Goal: Task Accomplishment & Management: Complete application form

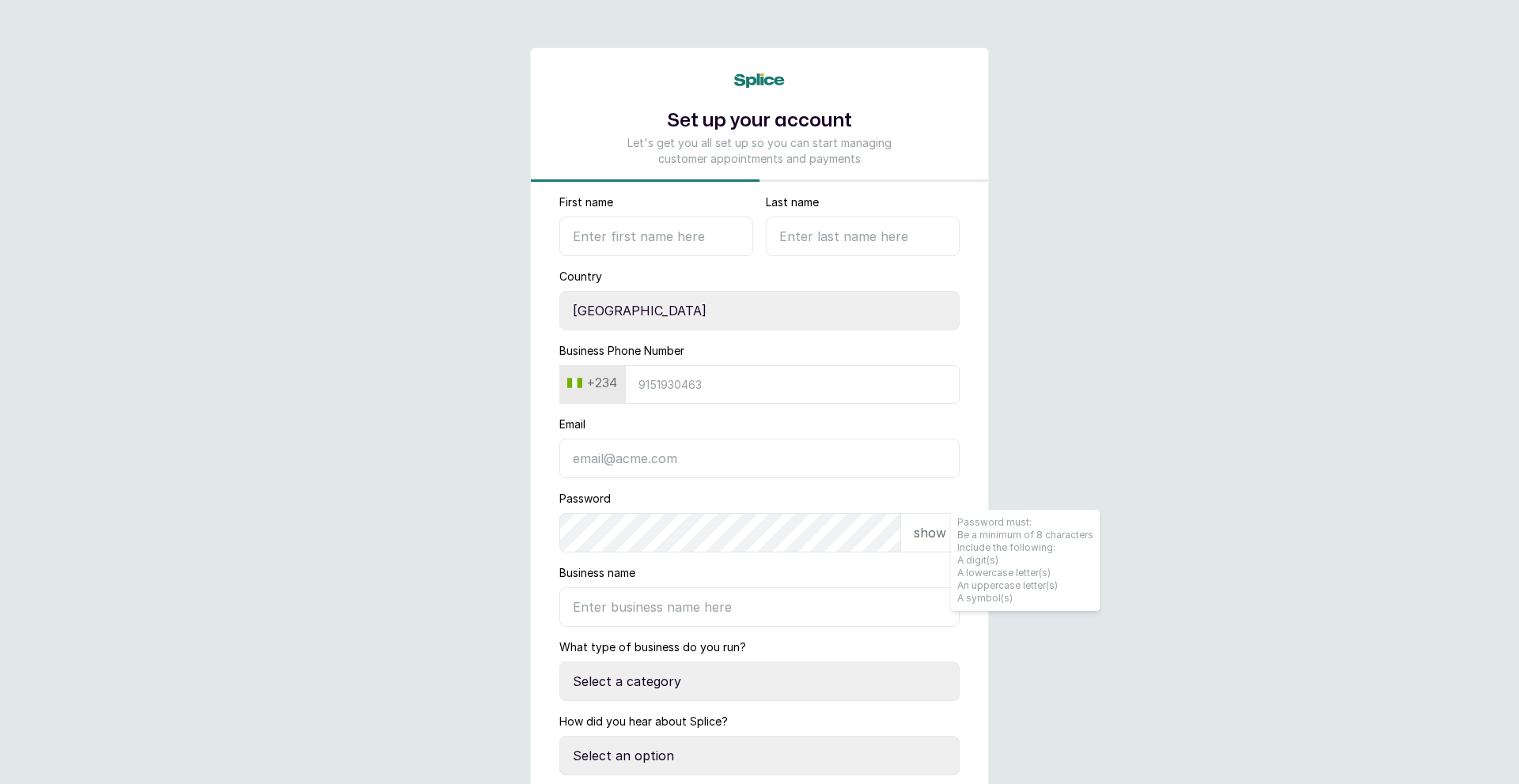
select select "NG"
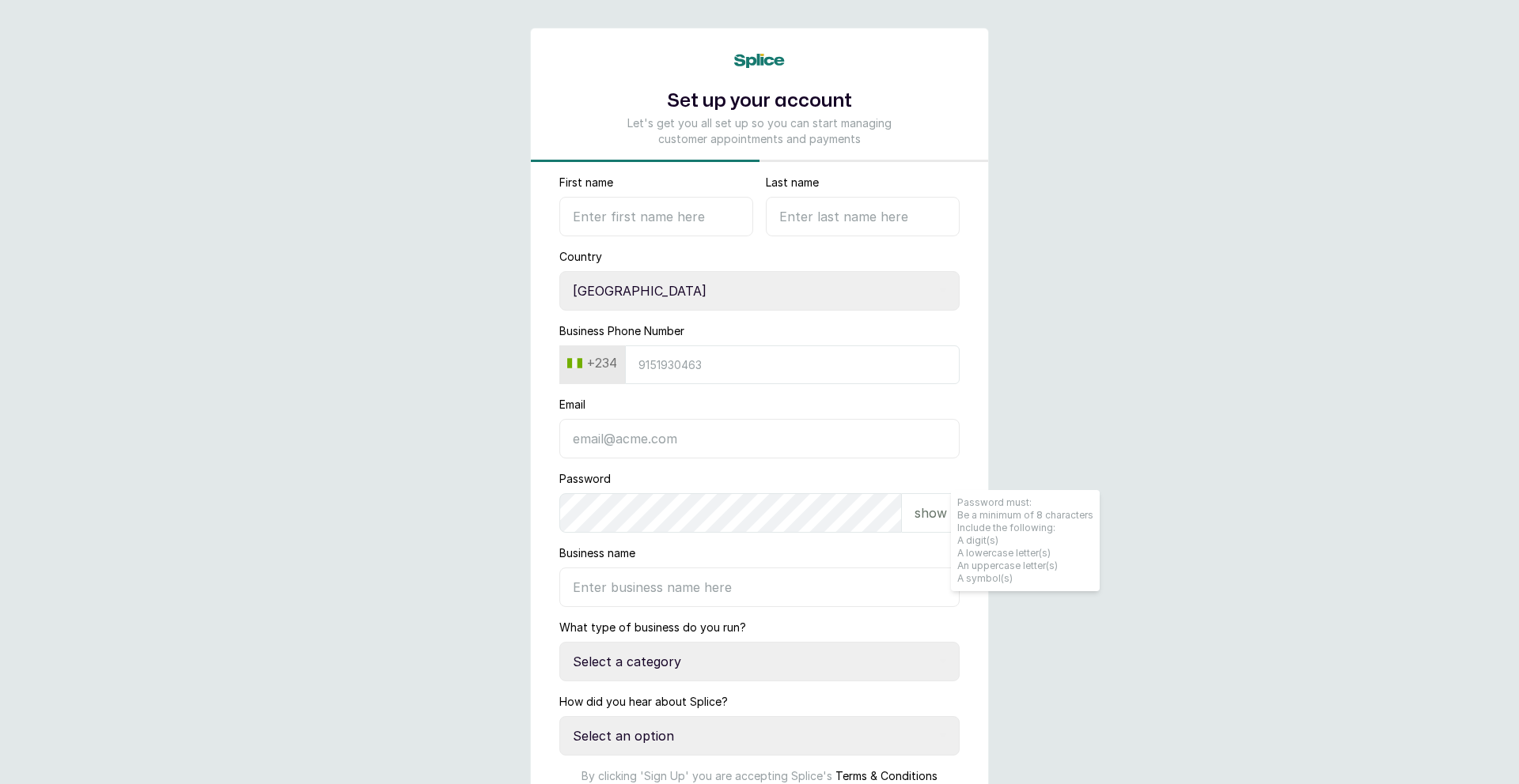
scroll to position [26, 0]
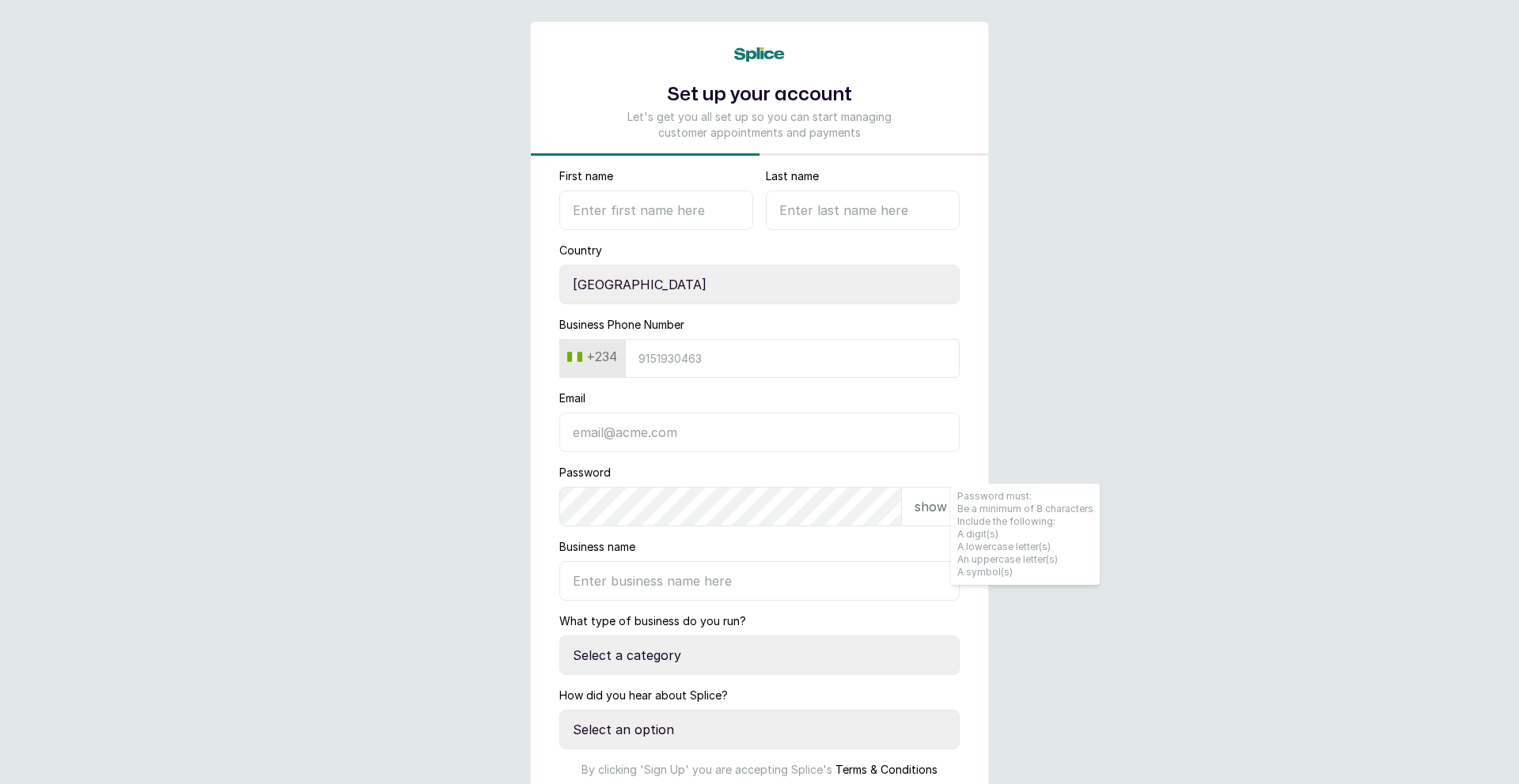
drag, startPoint x: 955, startPoint y: 242, endPoint x: 1007, endPoint y: 175, distance: 84.8
click at [992, 215] on main "Set up your account Let's get you all set up so you can start managing customer…" at bounding box center [759, 458] width 1519 height 969
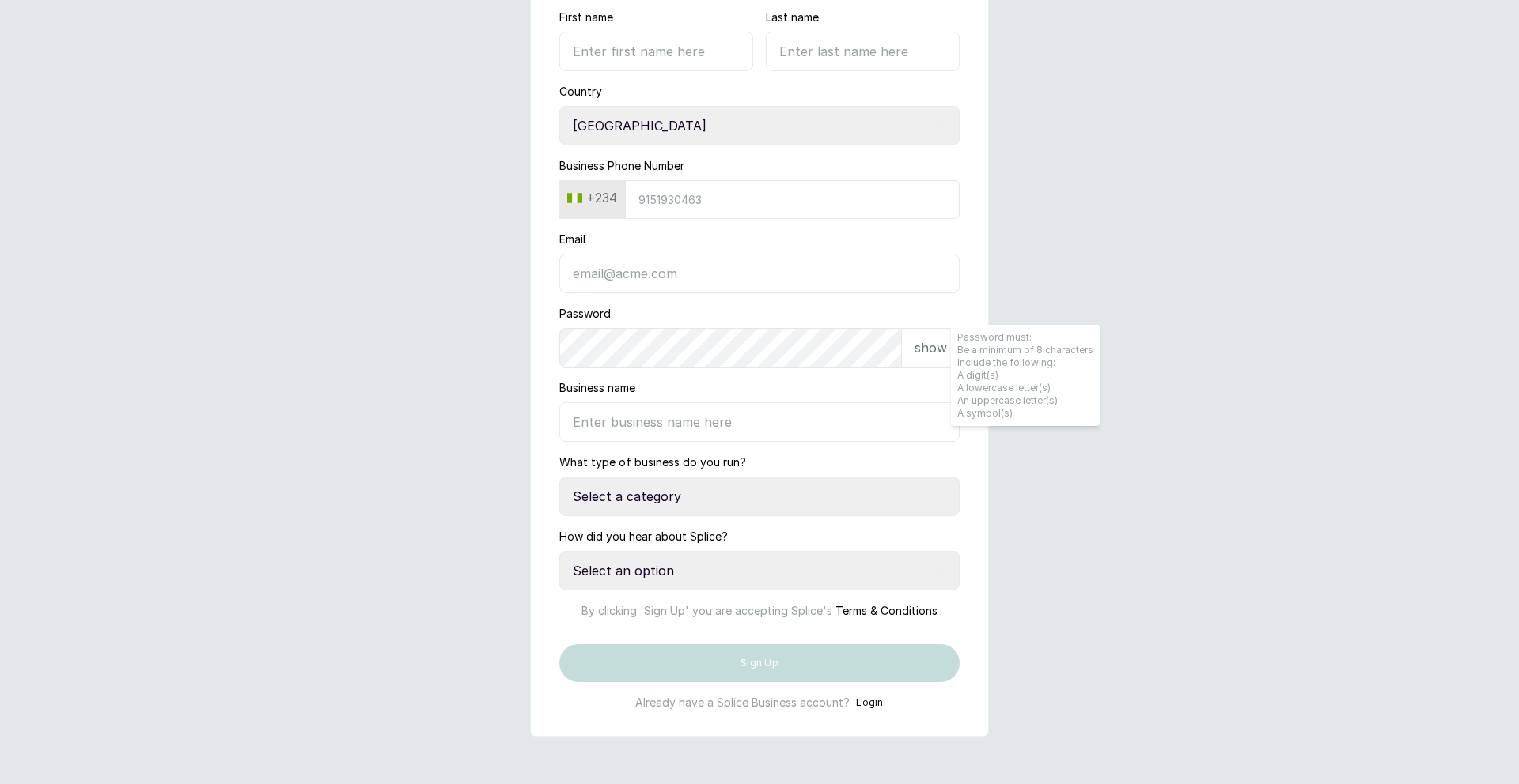
scroll to position [241, 0]
click at [648, 402] on input "Business name" at bounding box center [759, 422] width 400 height 40
type input "FeelGood Skincare & Spa"
click at [937, 477] on select "Select a category I have more than one location I manage a team of beauty profe…" at bounding box center [759, 497] width 400 height 40
select select "manage_a_team"
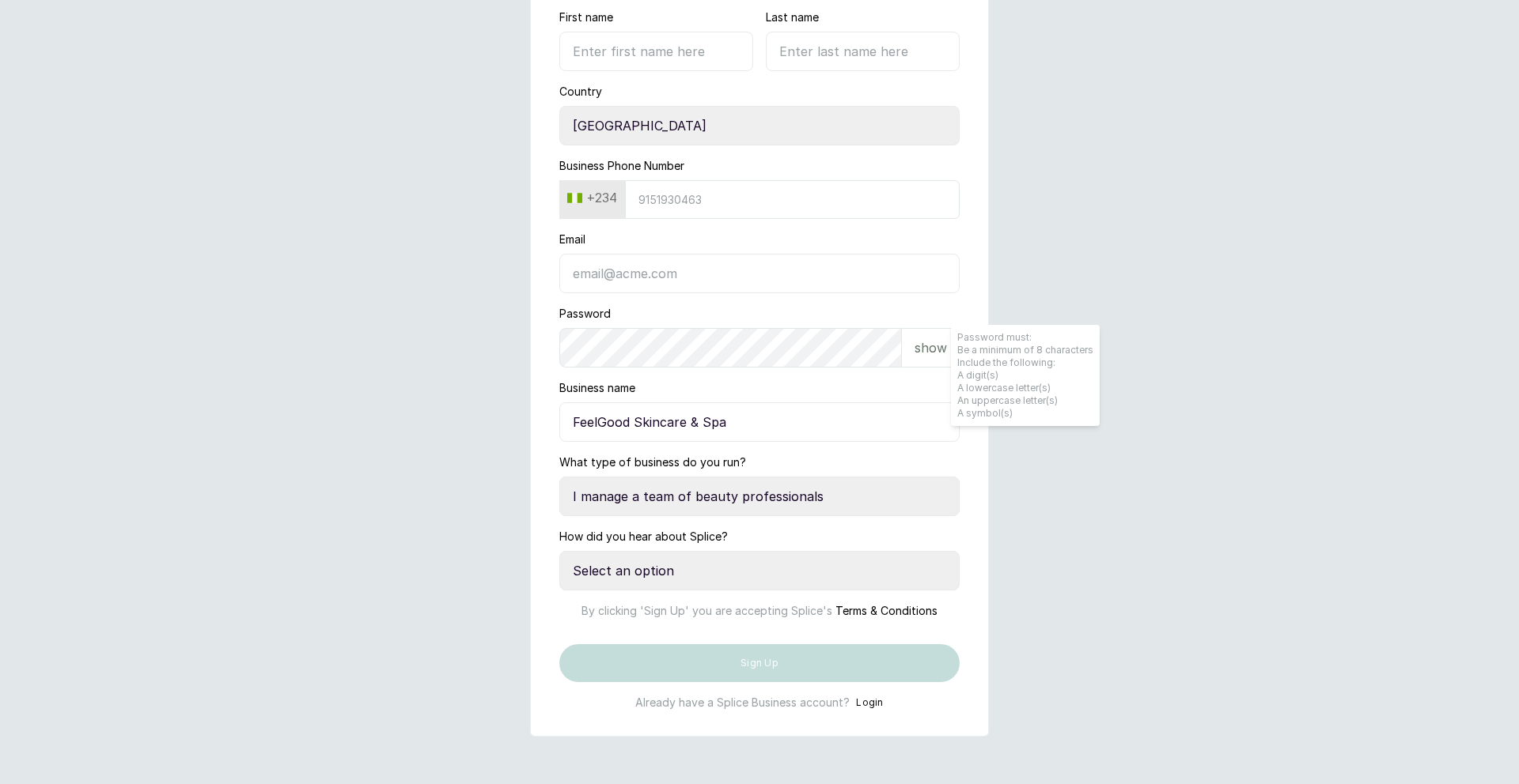
click at [559, 477] on select "Select a category I have more than one location I manage a team of beauty profe…" at bounding box center [759, 497] width 400 height 40
click at [689, 551] on select "Select an option Google search Instagram Facebook LinkedIn Splice Blog I was re…" at bounding box center [759, 571] width 400 height 40
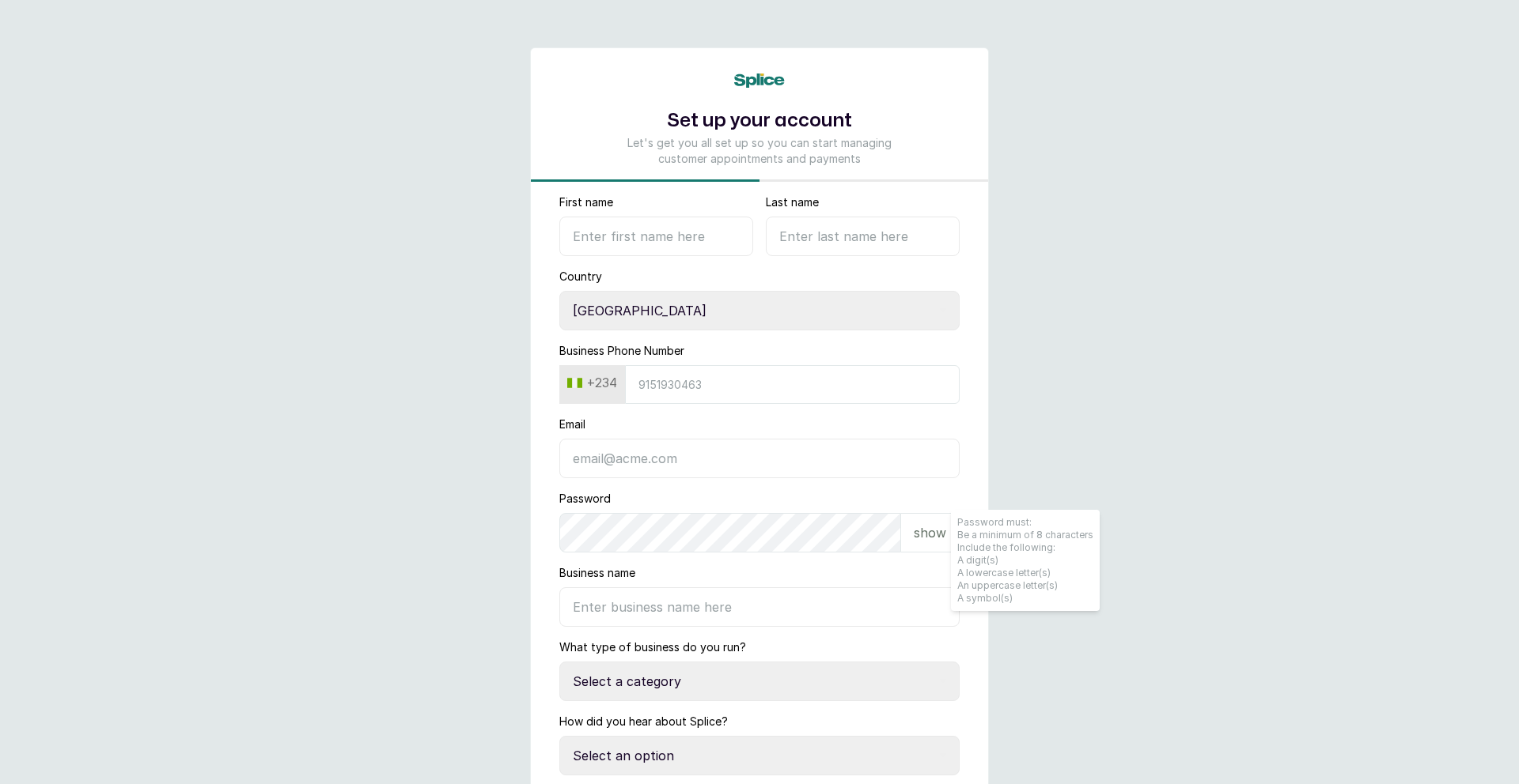
select select "NG"
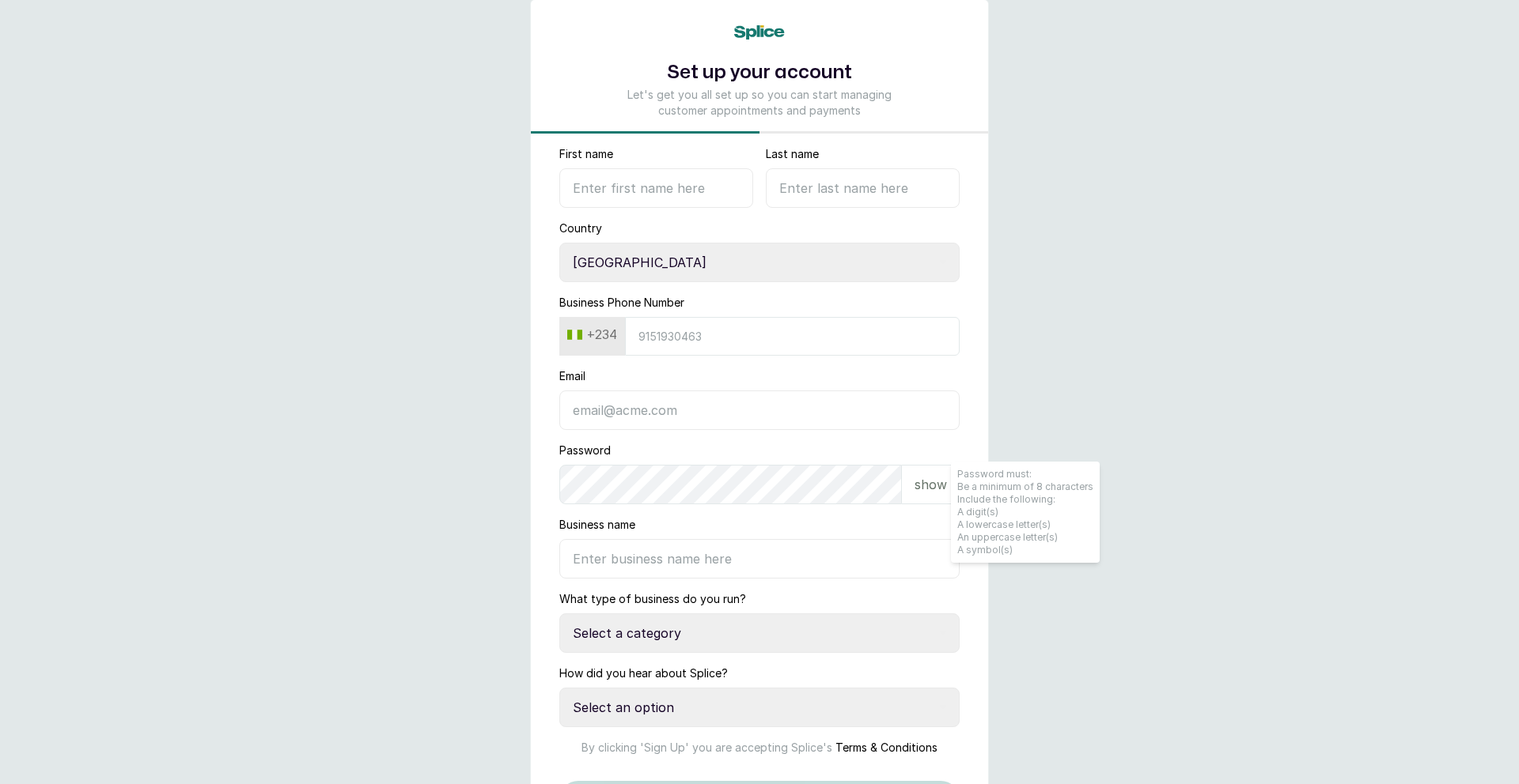
scroll to position [50, 0]
click at [782, 552] on input "Business name" at bounding box center [759, 557] width 400 height 40
click at [660, 186] on input "First name" at bounding box center [656, 186] width 194 height 40
click at [603, 187] on input "First name" at bounding box center [656, 186] width 194 height 40
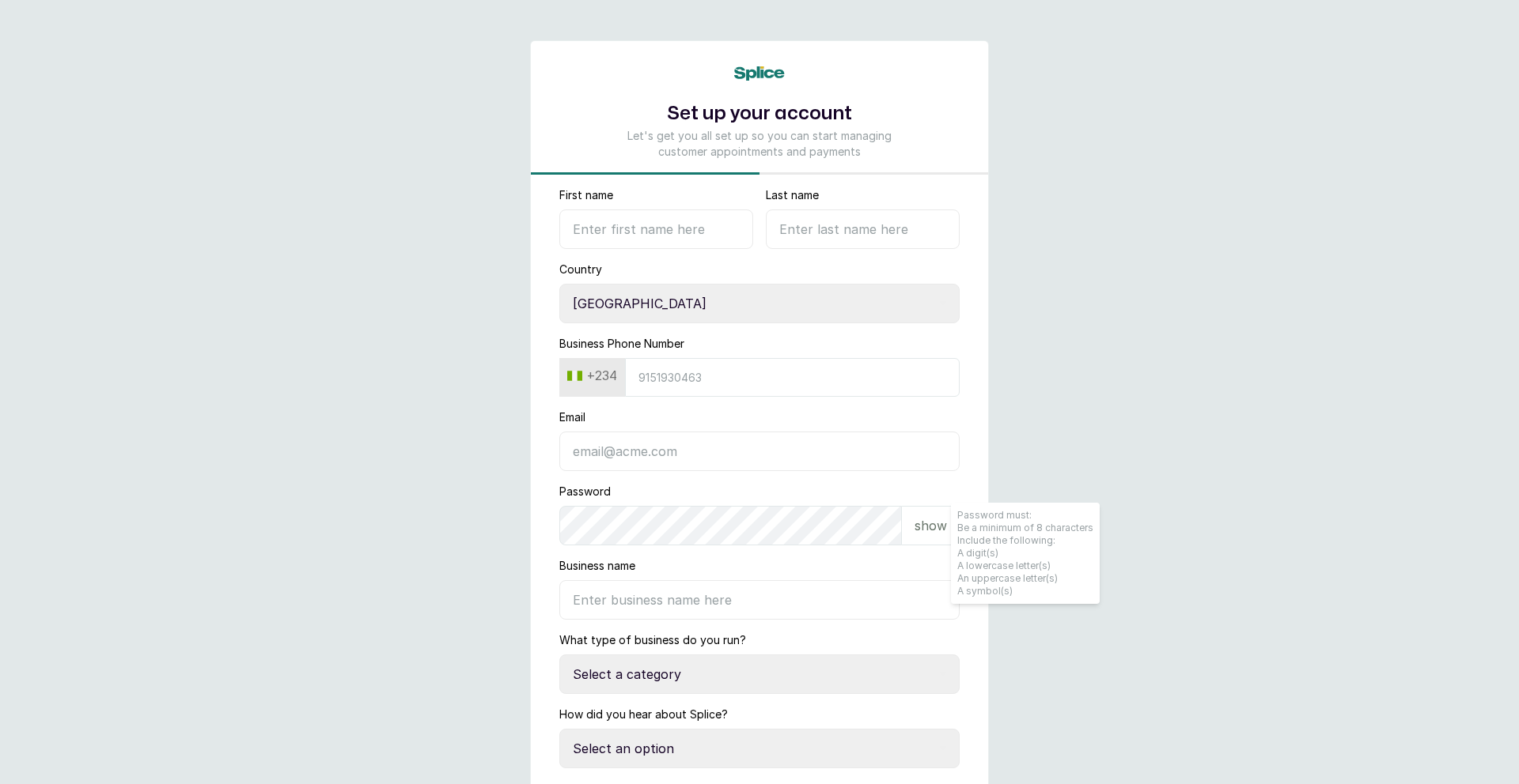
click at [581, 238] on input "First name" at bounding box center [656, 229] width 194 height 40
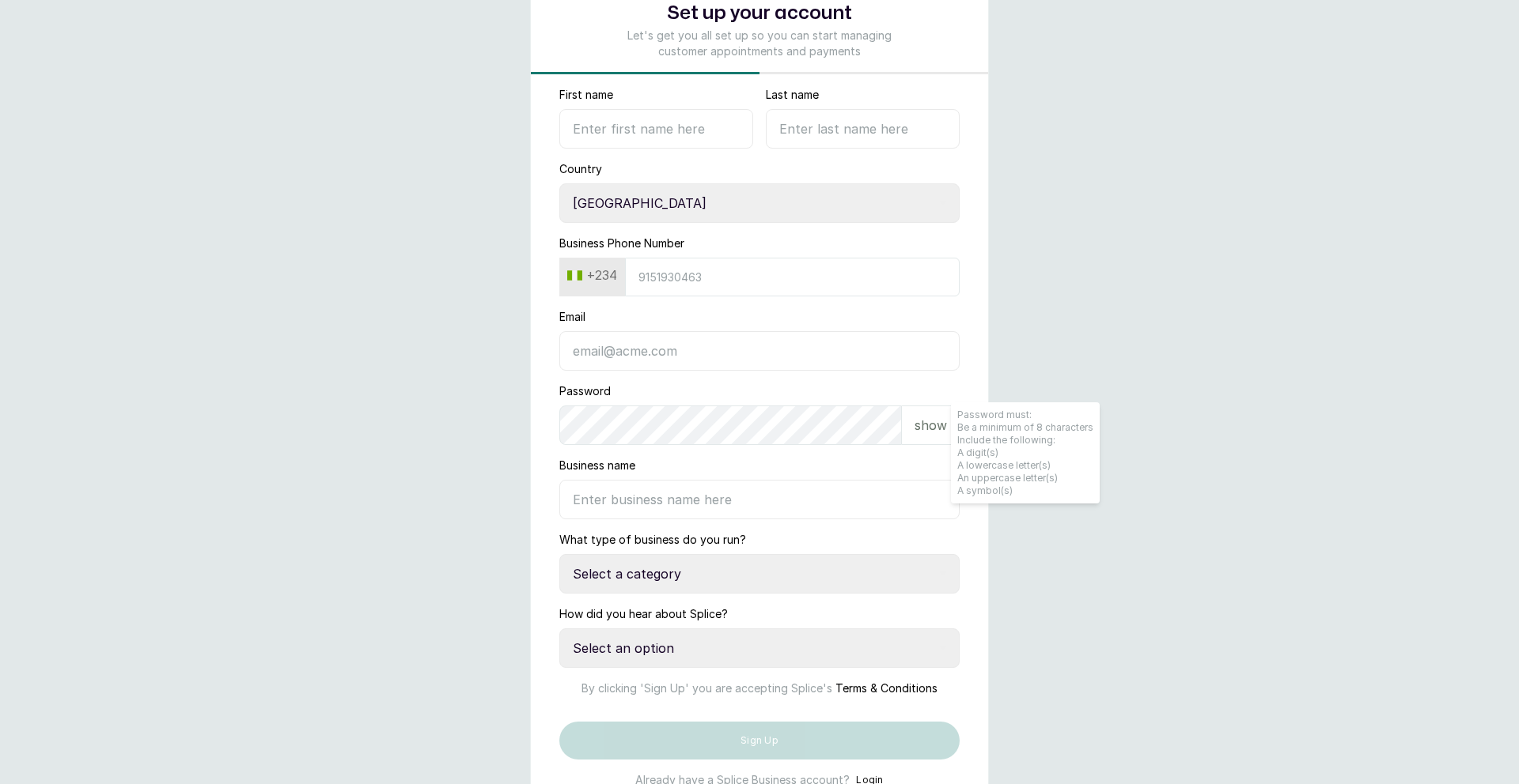
scroll to position [0, 0]
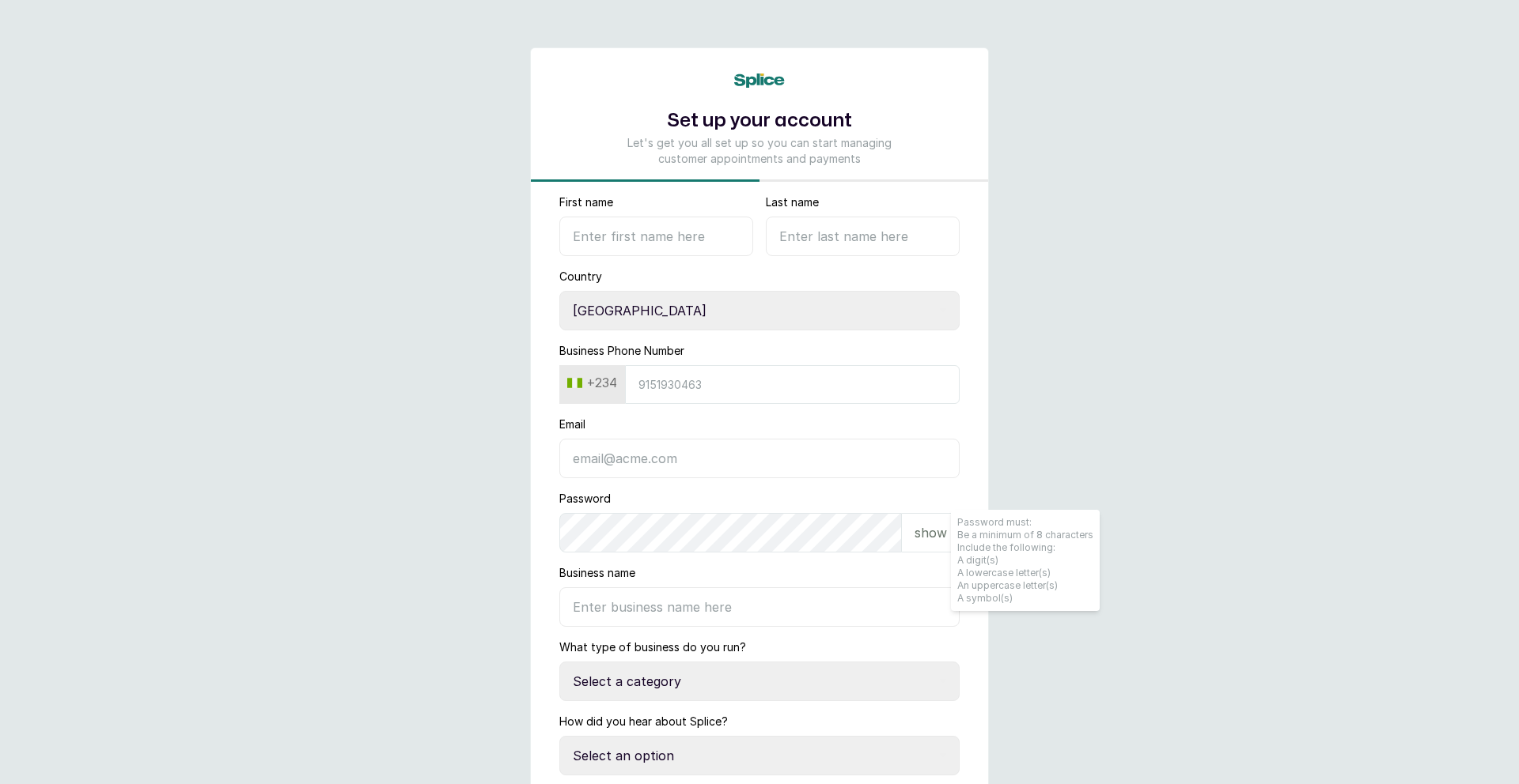
click at [605, 238] on input "First name" at bounding box center [656, 236] width 194 height 40
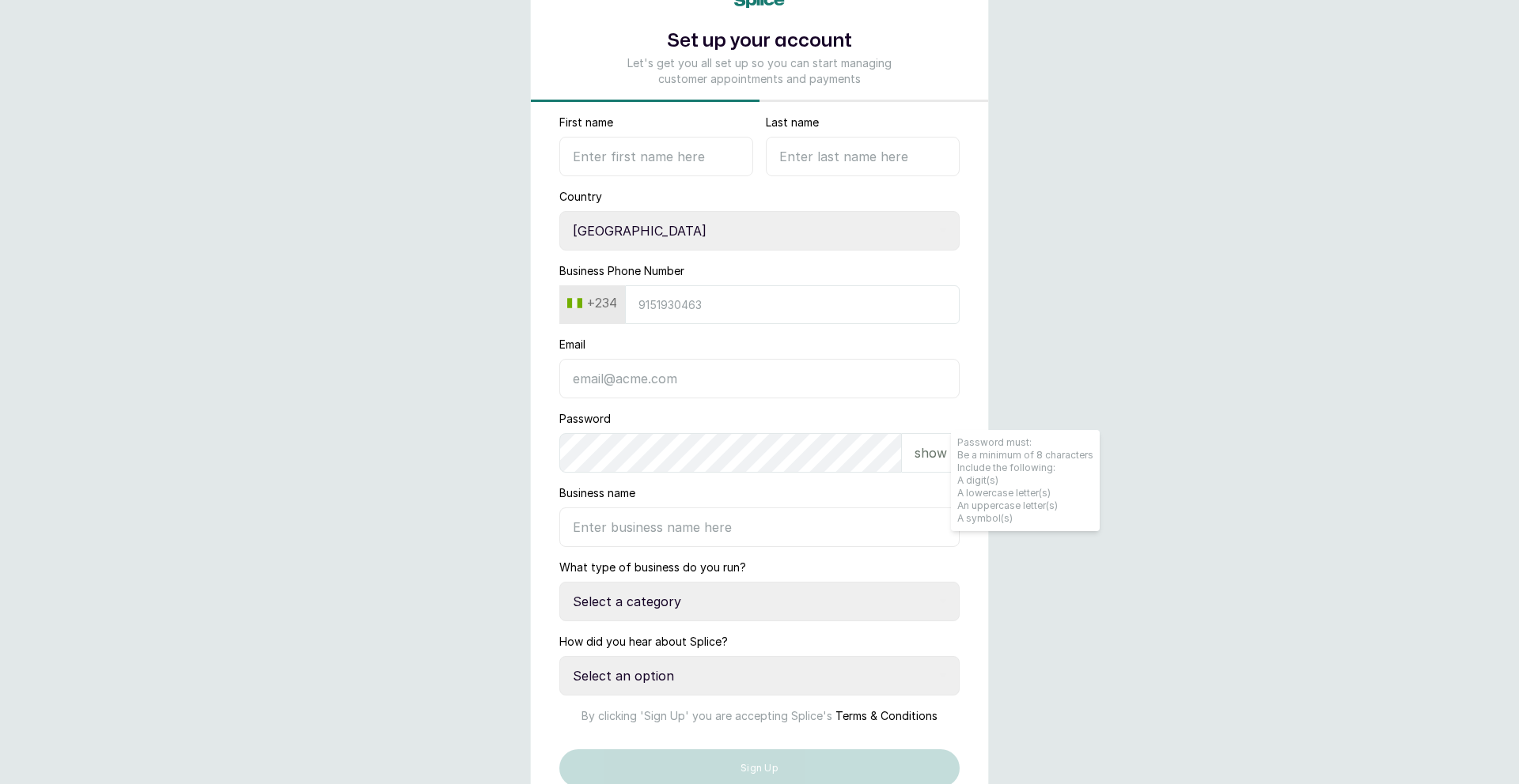
drag, startPoint x: 599, startPoint y: 167, endPoint x: 636, endPoint y: 156, distance: 38.6
click at [599, 167] on input "First name" at bounding box center [656, 156] width 194 height 40
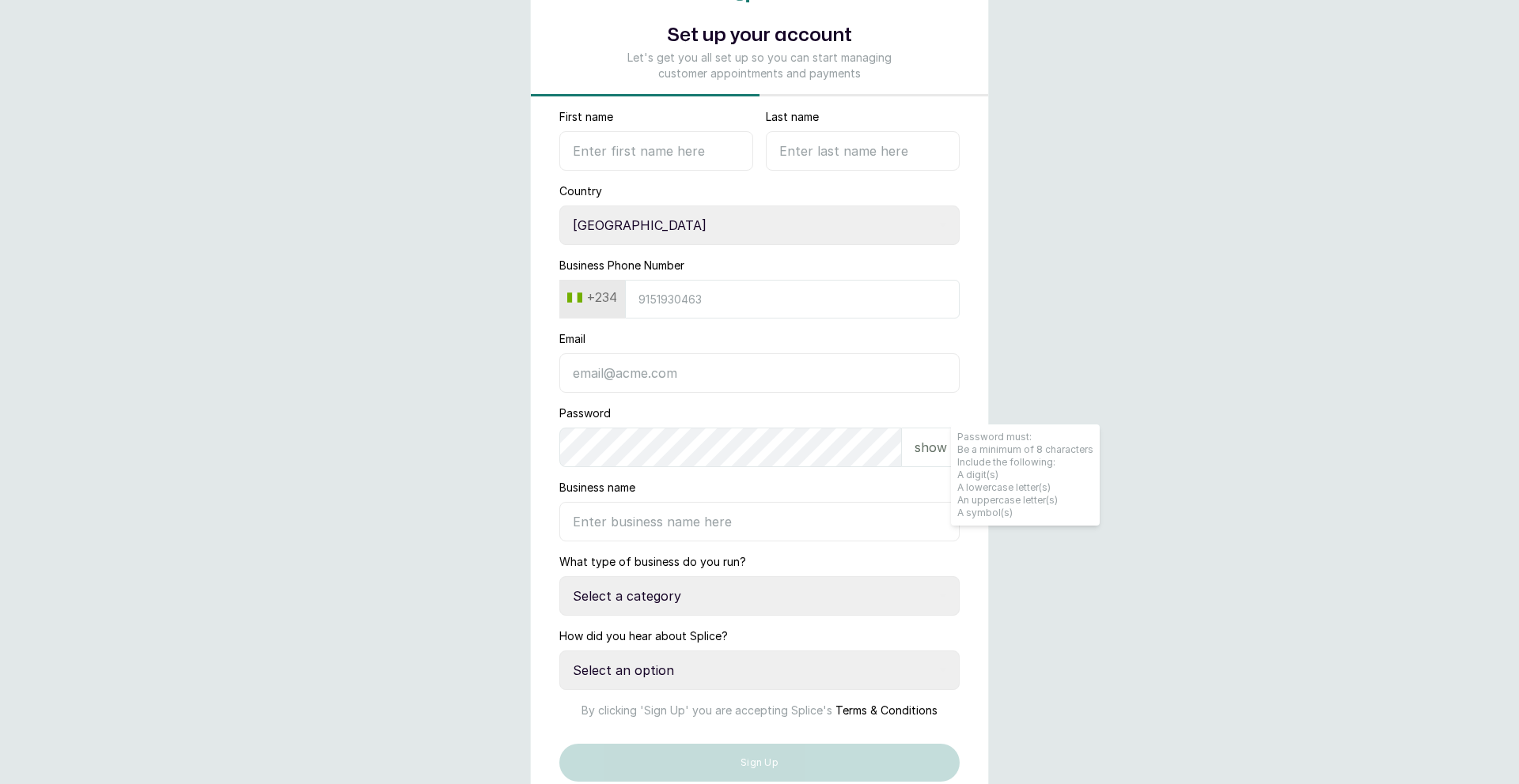
scroll to position [97, 0]
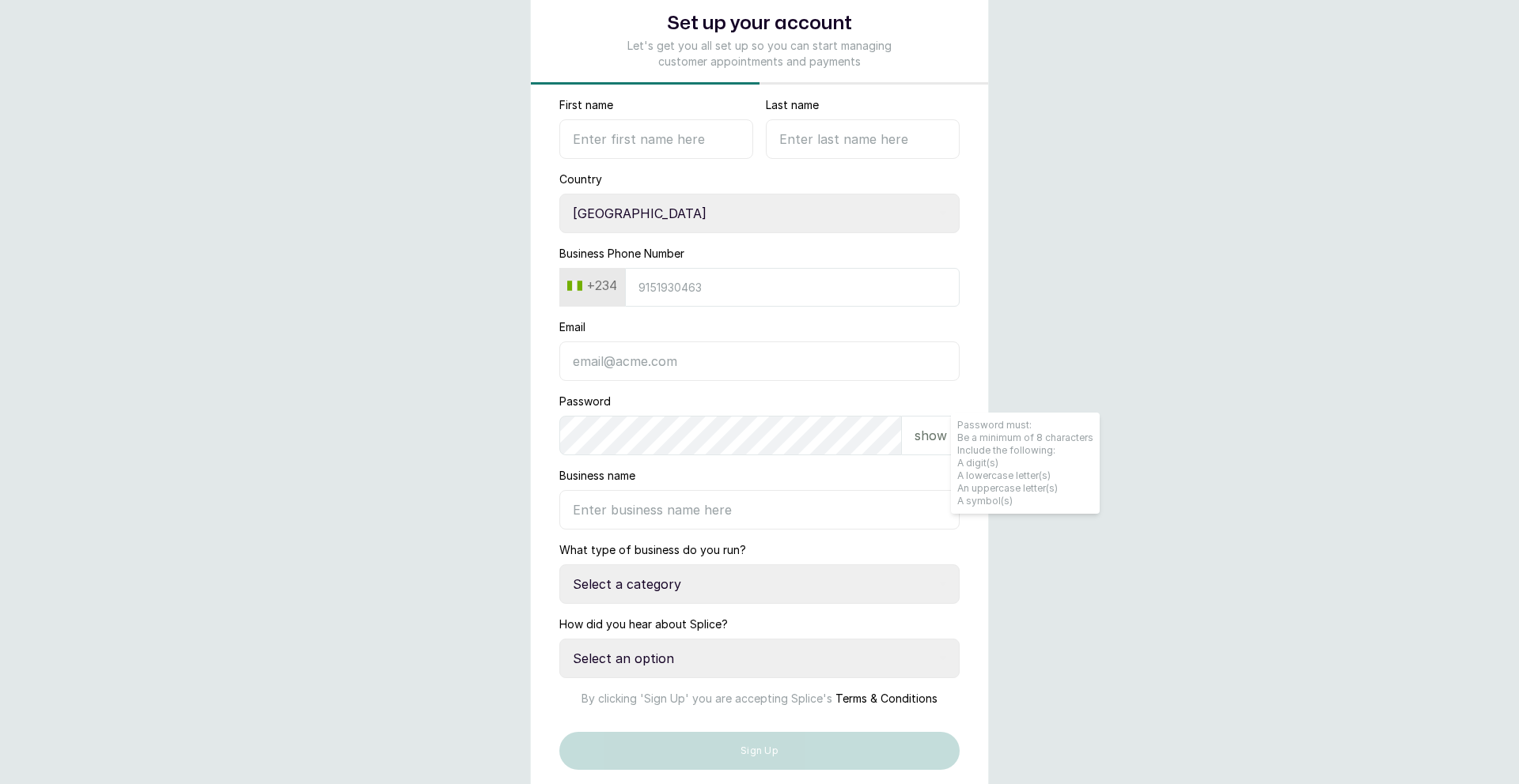
click at [601, 139] on input "First name" at bounding box center [656, 139] width 194 height 40
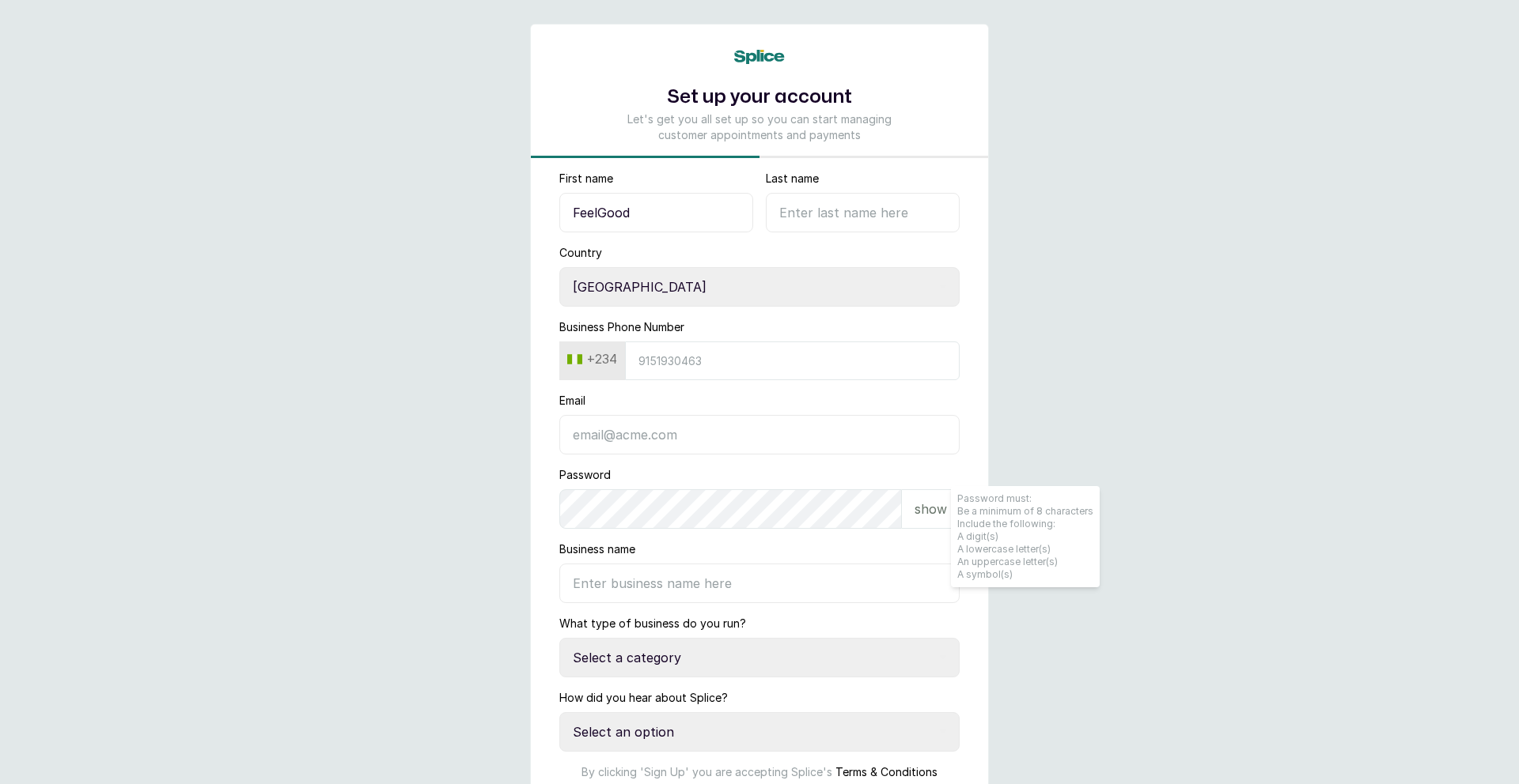
scroll to position [0, 0]
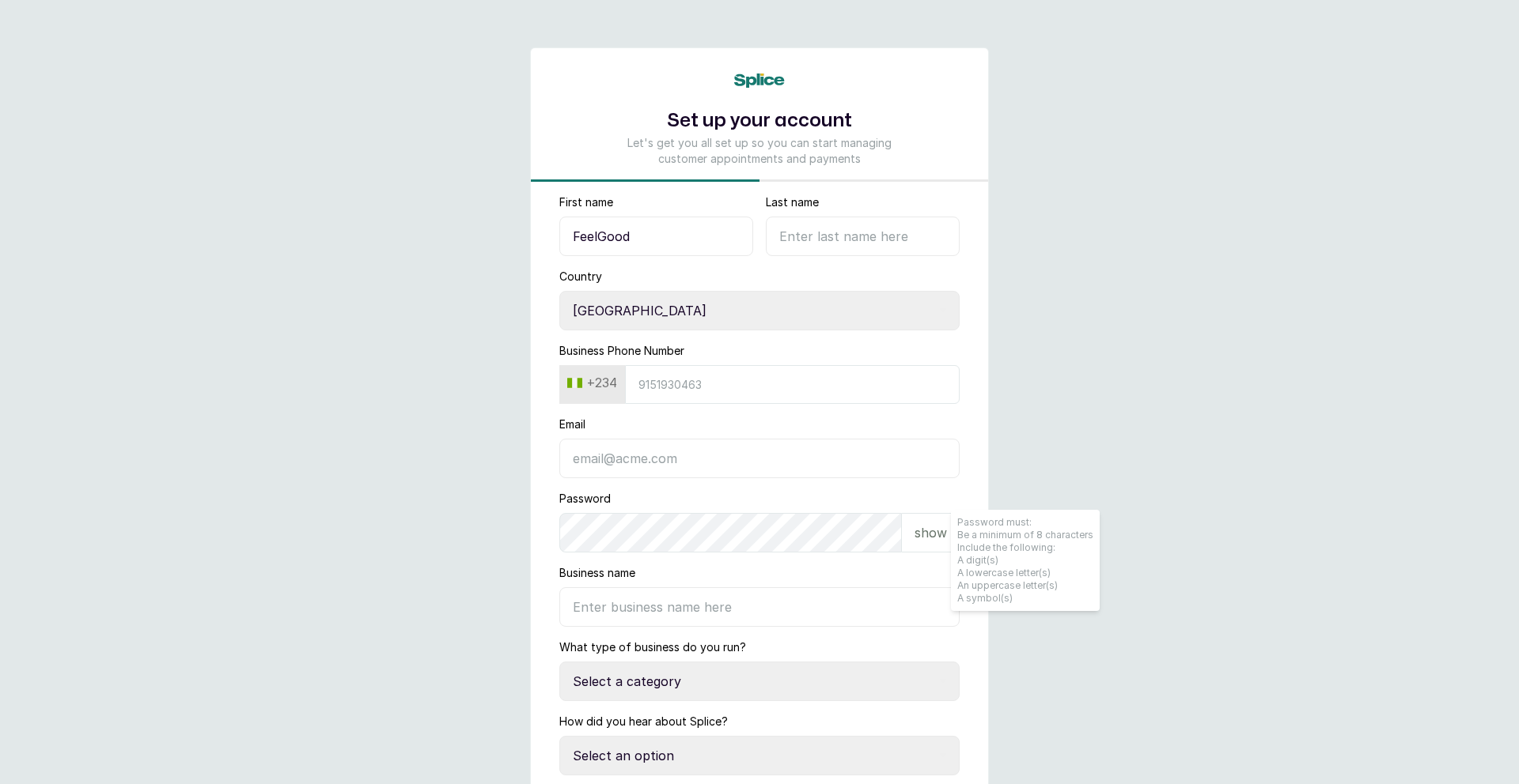
type input "FeelGood"
drag, startPoint x: 786, startPoint y: 225, endPoint x: 795, endPoint y: 221, distance: 9.8
click at [787, 225] on input "Last name" at bounding box center [862, 236] width 194 height 40
type input "Skincare & Spa"
click at [666, 389] on input "Business Phone Number" at bounding box center [791, 385] width 334 height 39
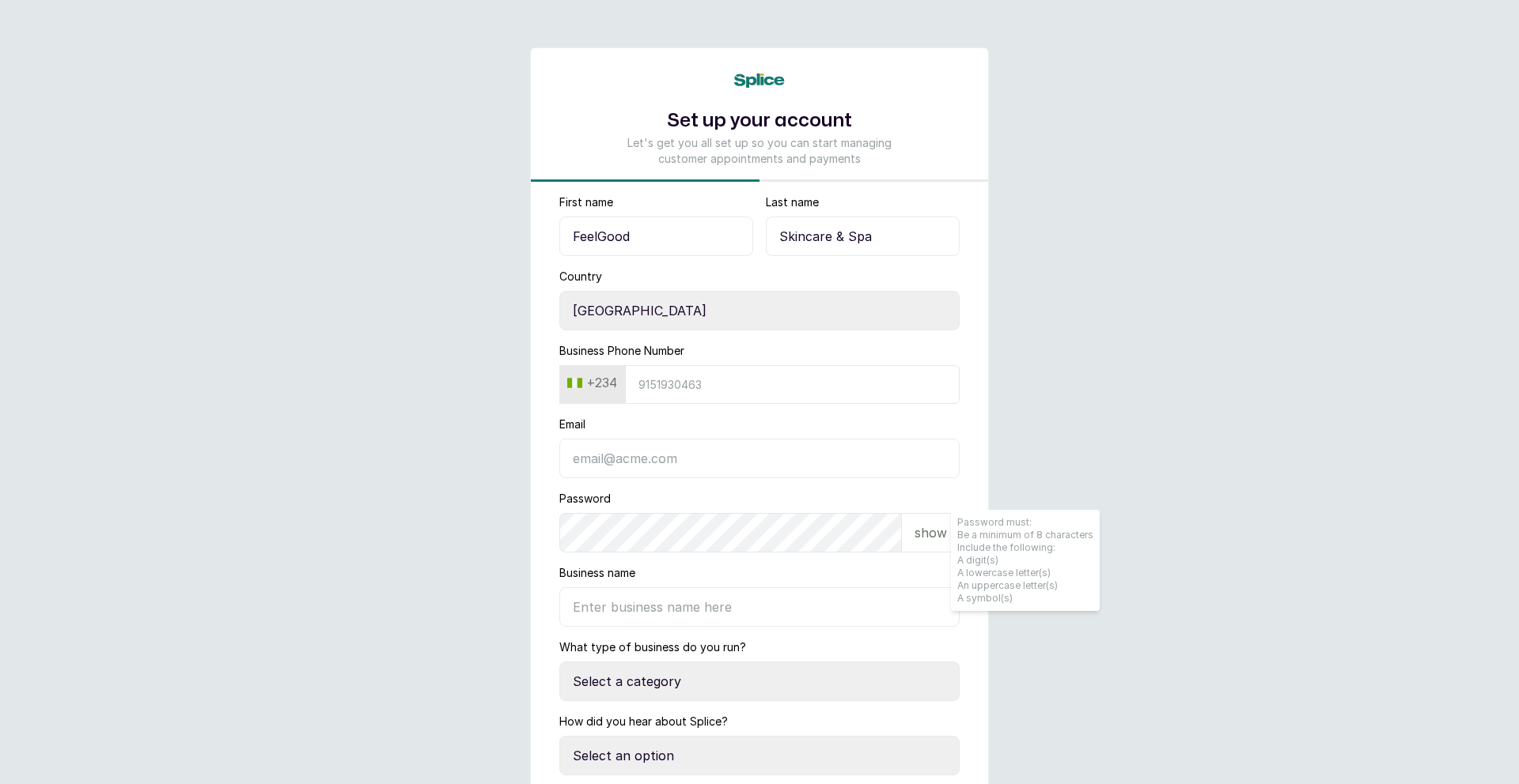
type input "8"
type input "8104170077"
click at [596, 463] on input "Email" at bounding box center [759, 459] width 400 height 40
type input "[EMAIL_ADDRESS][DOMAIN_NAME]"
click at [919, 534] on p "show" at bounding box center [930, 532] width 32 height 19
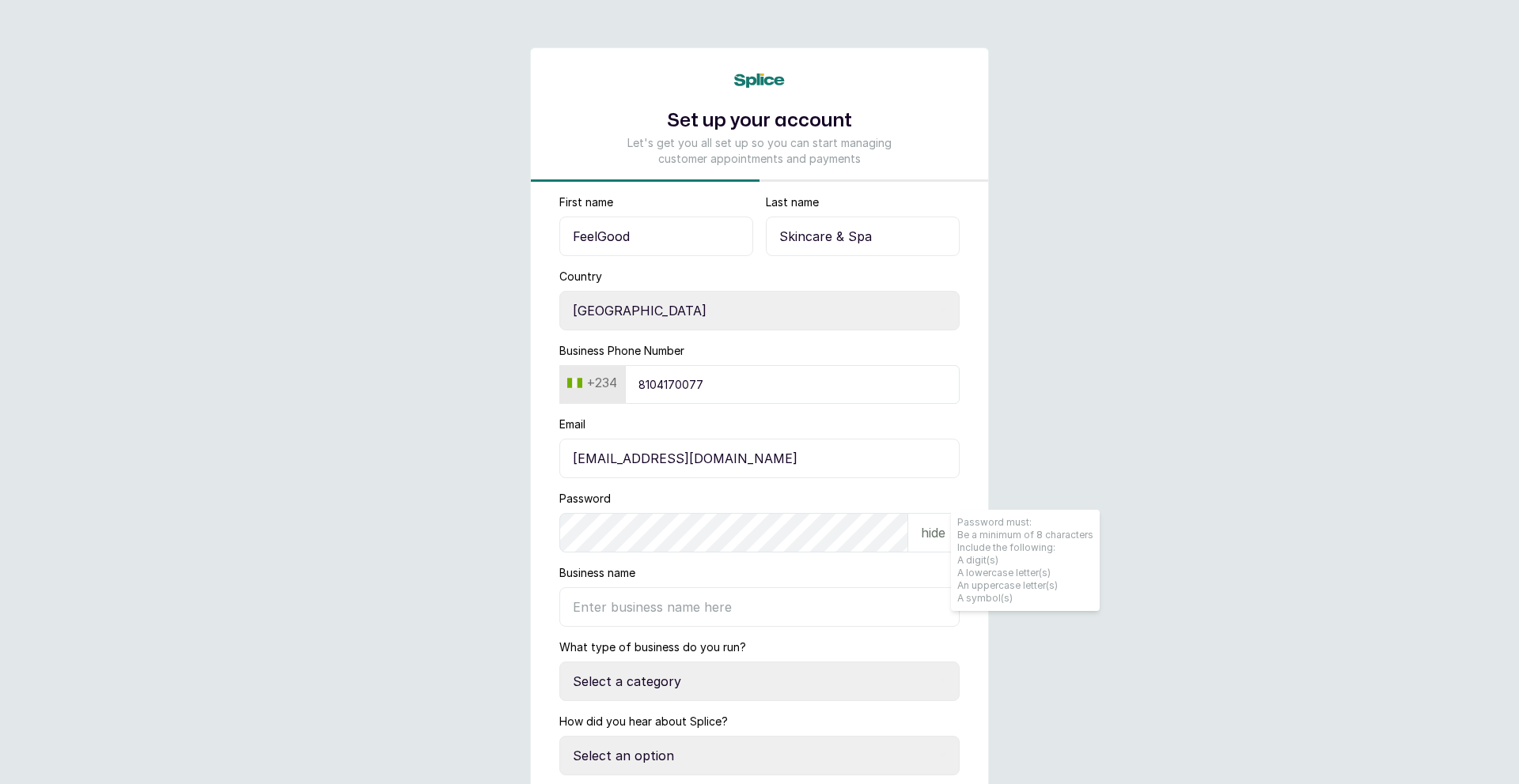
drag, startPoint x: 607, startPoint y: 596, endPoint x: 694, endPoint y: 572, distance: 90.2
click at [608, 596] on input "Business name" at bounding box center [759, 607] width 400 height 40
drag, startPoint x: 589, startPoint y: 592, endPoint x: 614, endPoint y: 590, distance: 25.1
click at [595, 592] on input "Business name" at bounding box center [759, 607] width 400 height 40
type input "FeelGood Skincare & Spa"
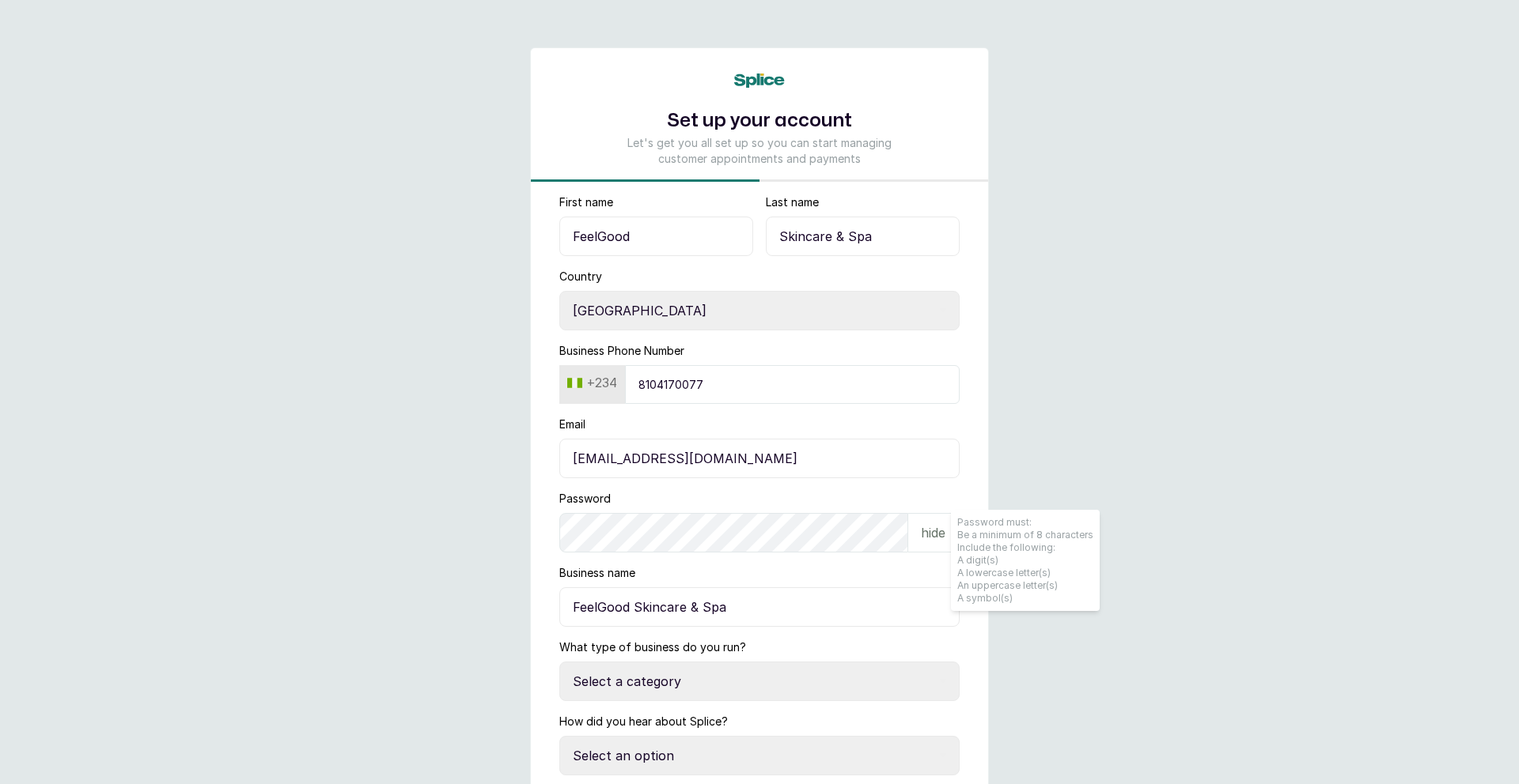
click at [827, 685] on select "Select a category I have more than one location I manage a team of beauty profe…" at bounding box center [759, 682] width 400 height 40
select select "manage_a_team"
click at [559, 662] on select "Select a category I have more than one location I manage a team of beauty profe…" at bounding box center [759, 682] width 400 height 40
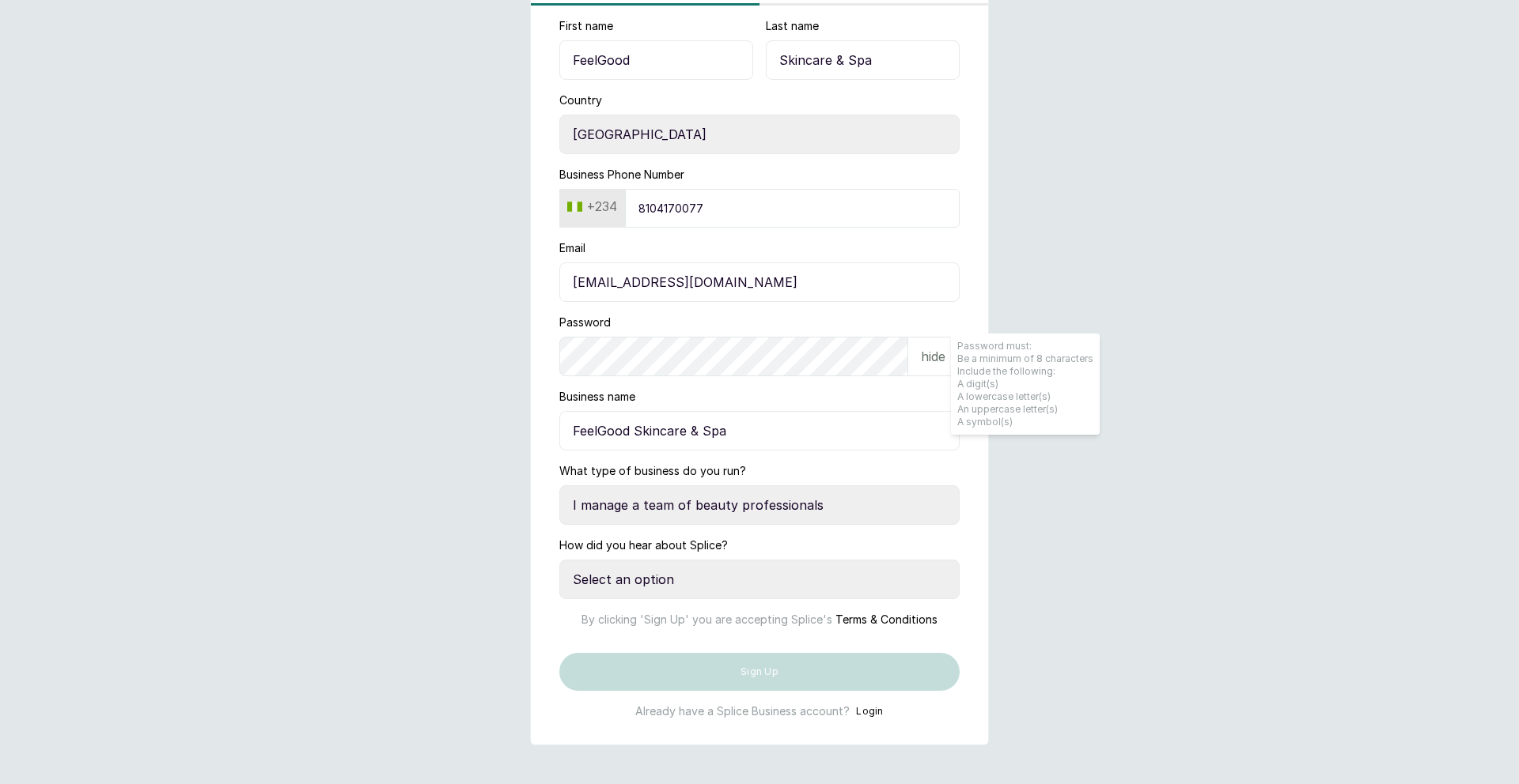
scroll to position [241, 0]
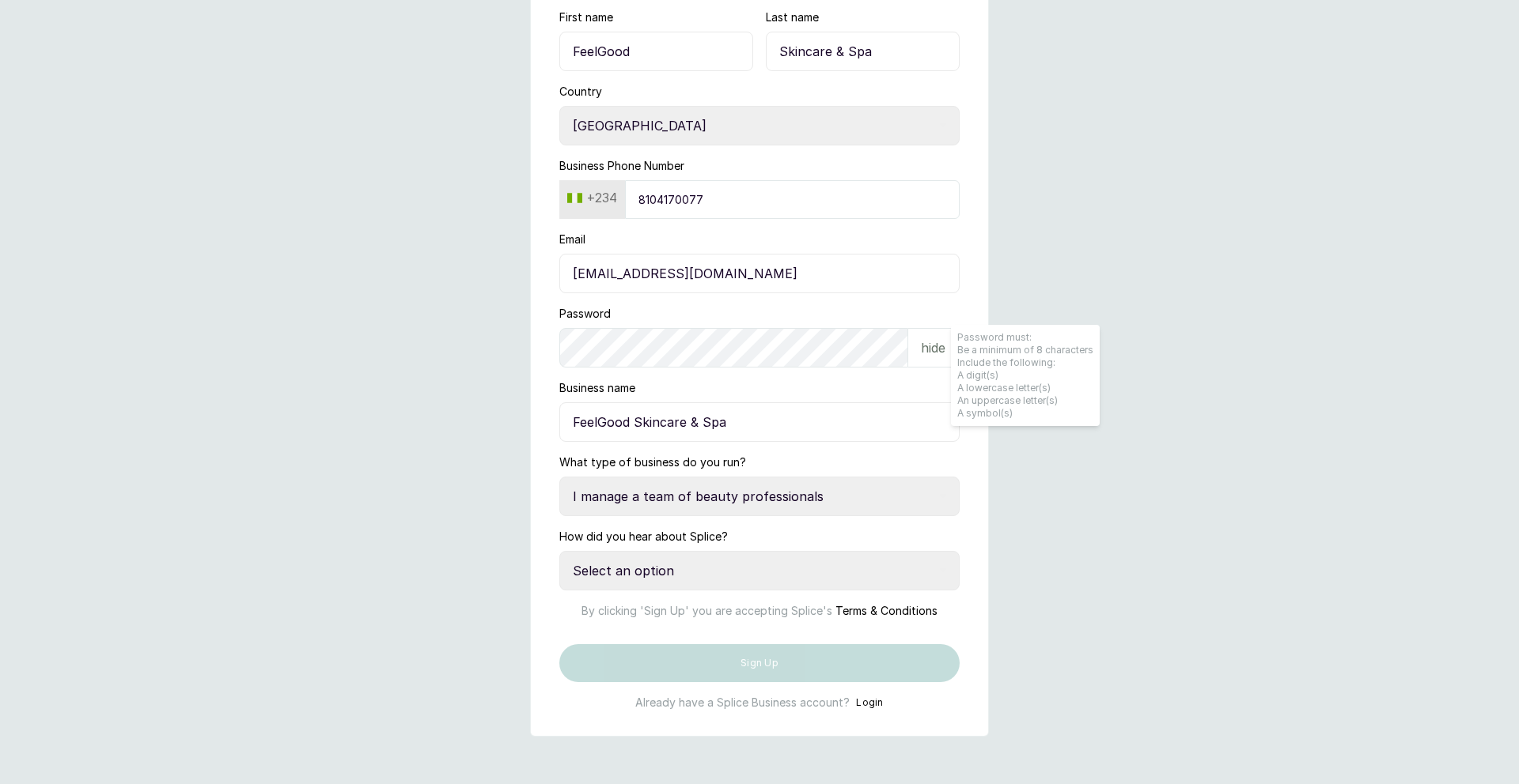
click at [799, 551] on select "Select an option Google search Instagram Facebook LinkedIn Splice Blog I was re…" at bounding box center [759, 571] width 400 height 40
select select "media_publication"
click at [559, 551] on select "Select an option Google search Instagram Facebook LinkedIn Splice Blog I was re…" at bounding box center [759, 571] width 400 height 40
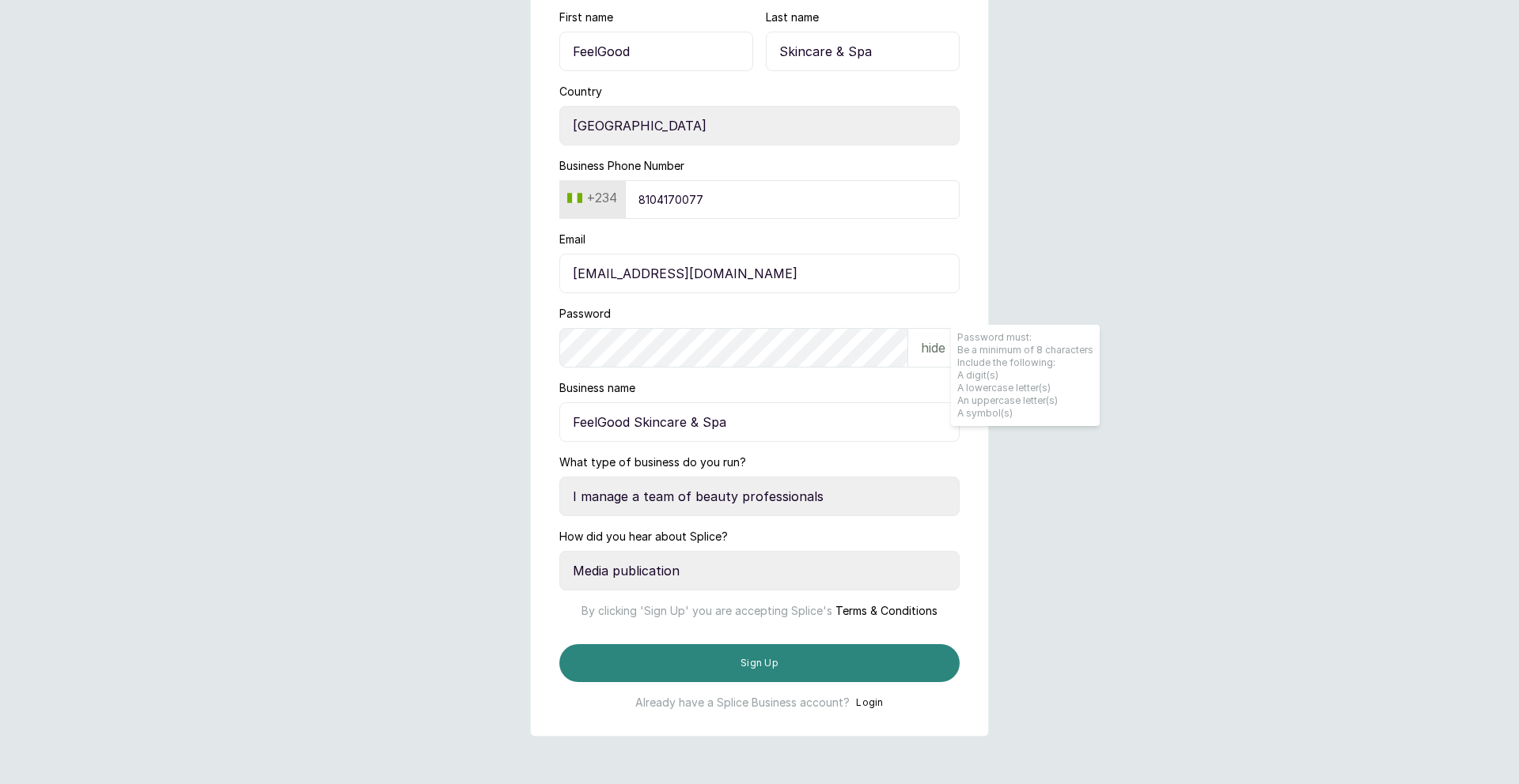
drag, startPoint x: 891, startPoint y: 652, endPoint x: 925, endPoint y: 643, distance: 35.2
click at [891, 652] on button "Sign Up" at bounding box center [759, 663] width 400 height 38
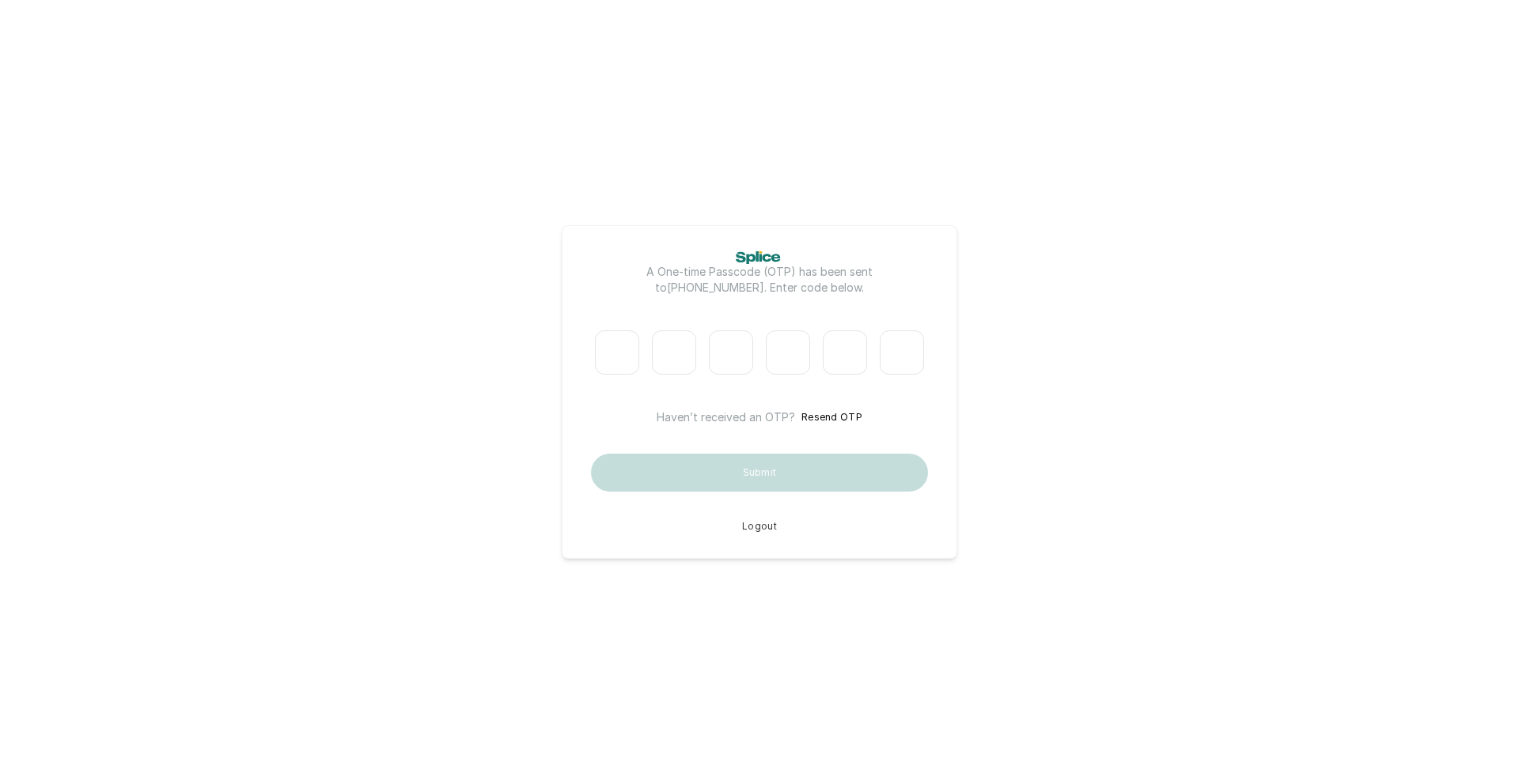
click at [611, 346] on input "Please enter verification code. Digit 1" at bounding box center [617, 352] width 44 height 44
type input "5"
type input "0"
type input "5"
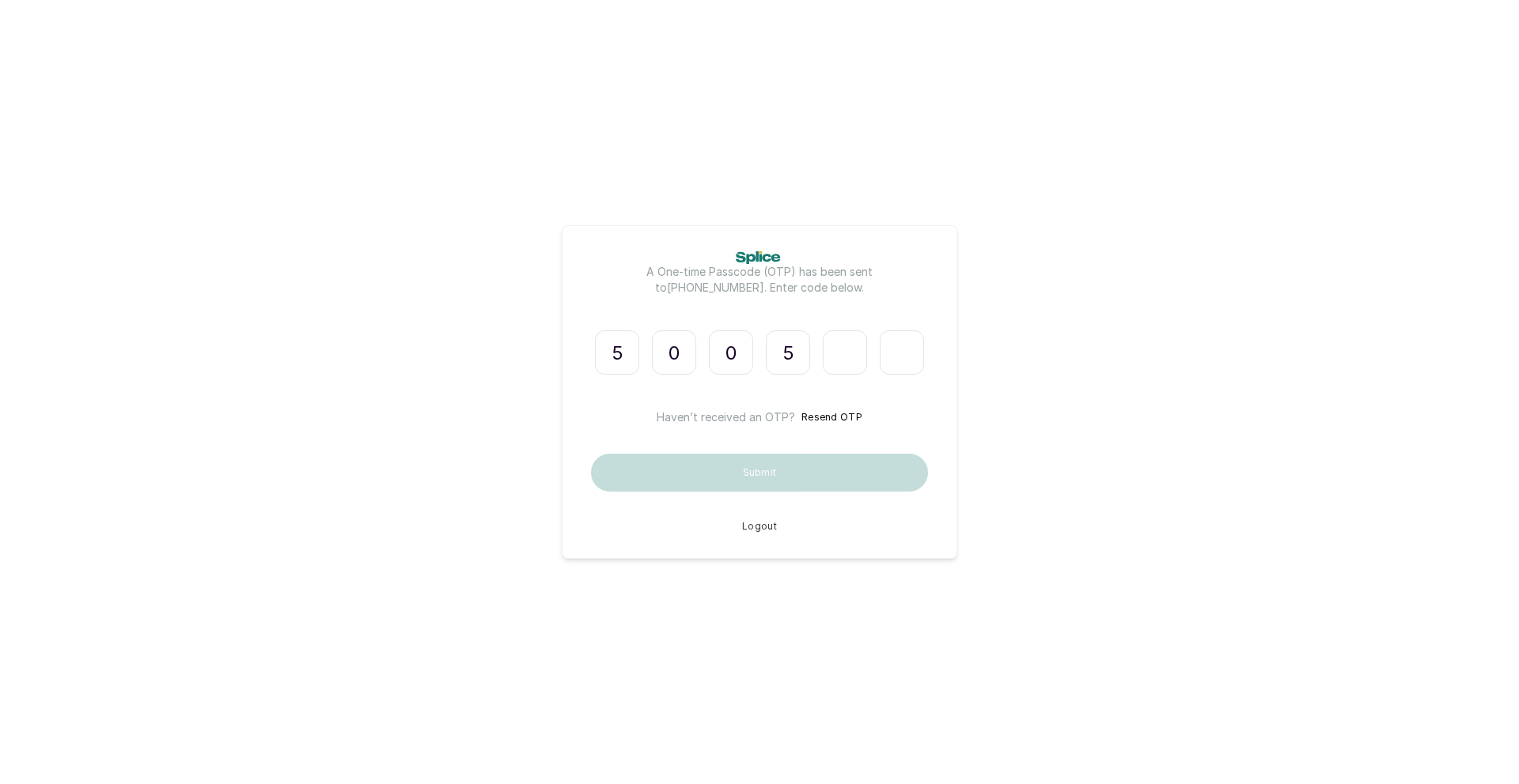
type input "4"
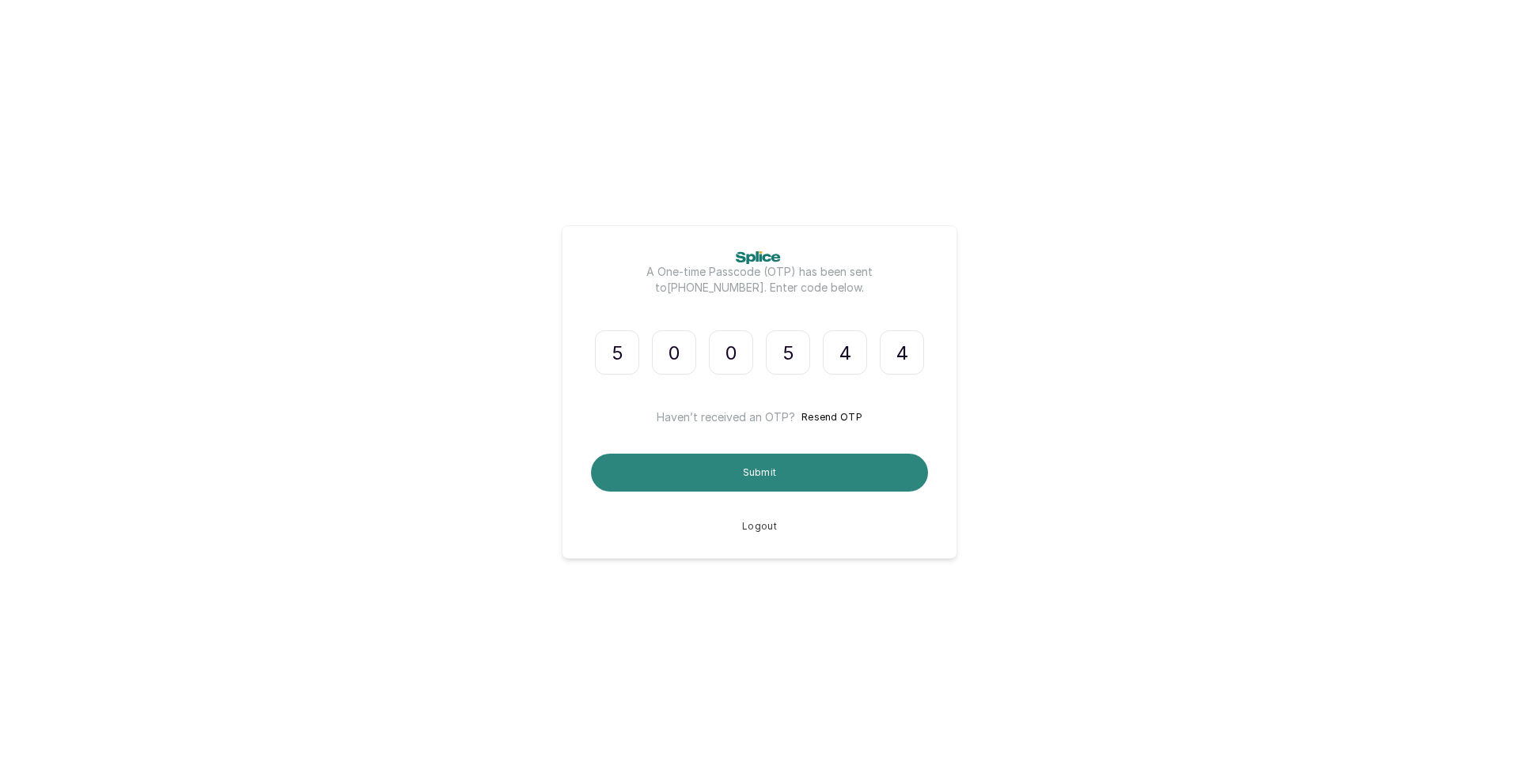
type input "4"
click at [750, 480] on button "Submit" at bounding box center [759, 472] width 337 height 38
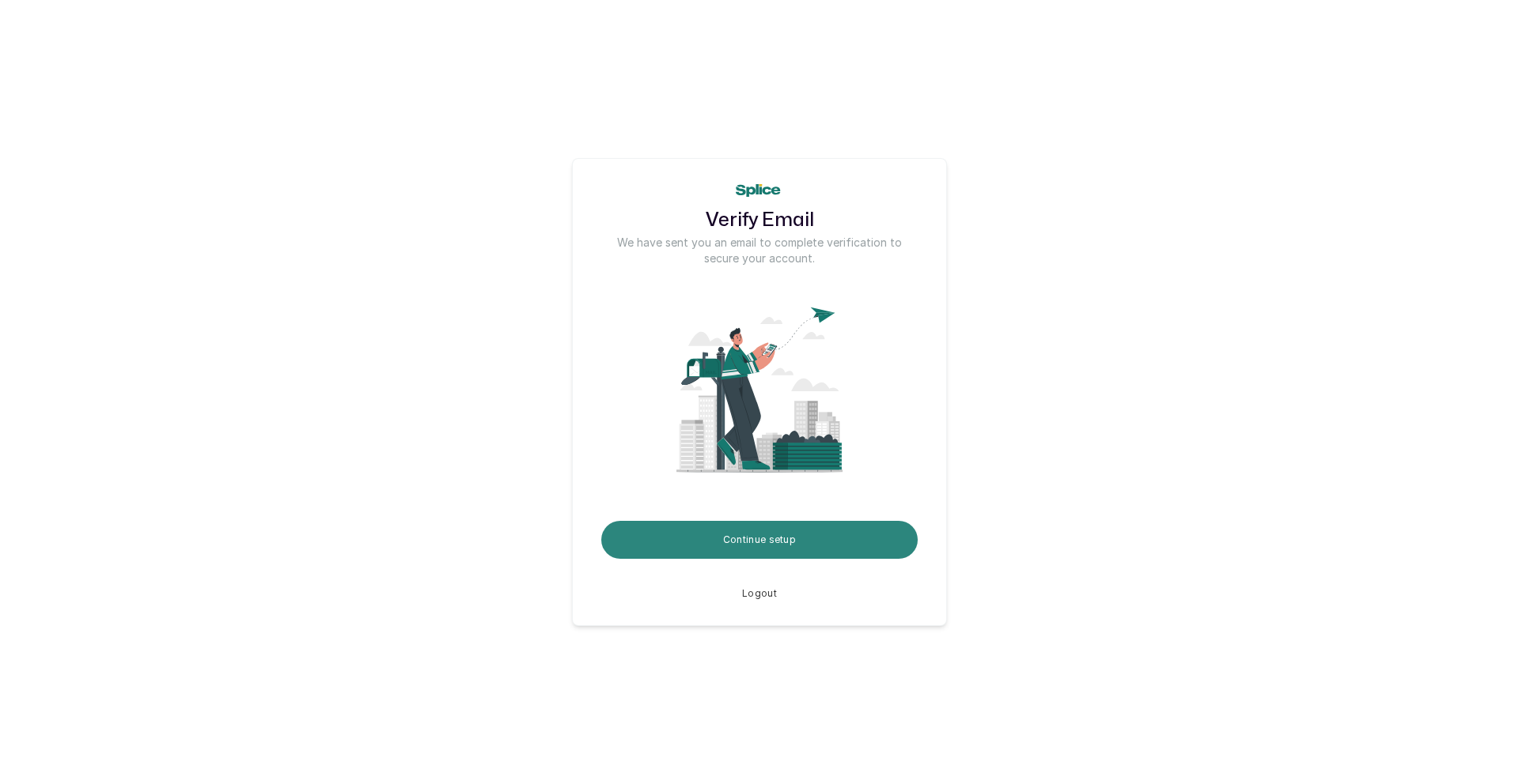
click at [823, 535] on button "Continue setup" at bounding box center [759, 540] width 317 height 38
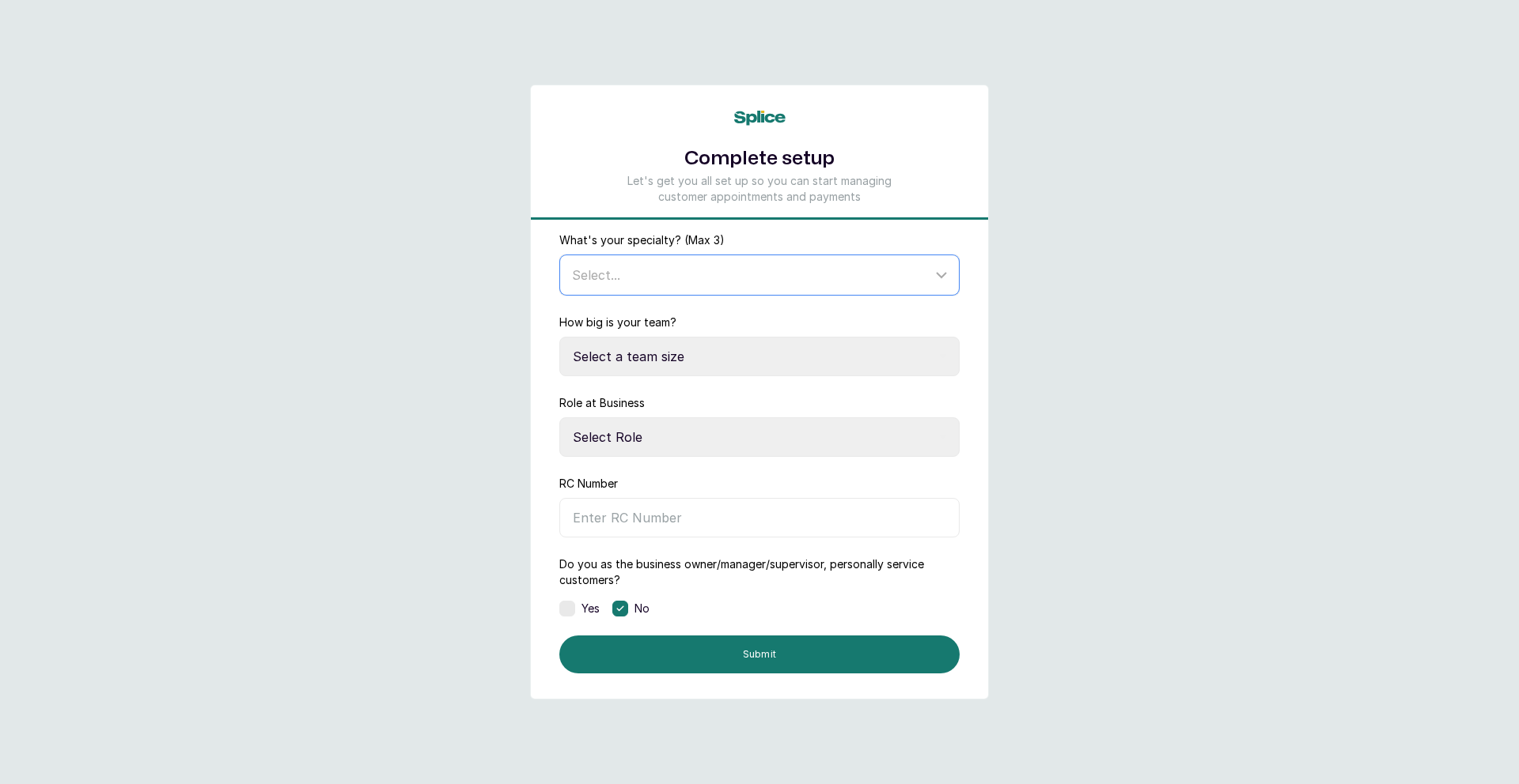
drag, startPoint x: 647, startPoint y: 276, endPoint x: 645, endPoint y: 285, distance: 9.2
click at [647, 279] on div "Select..." at bounding box center [751, 275] width 360 height 19
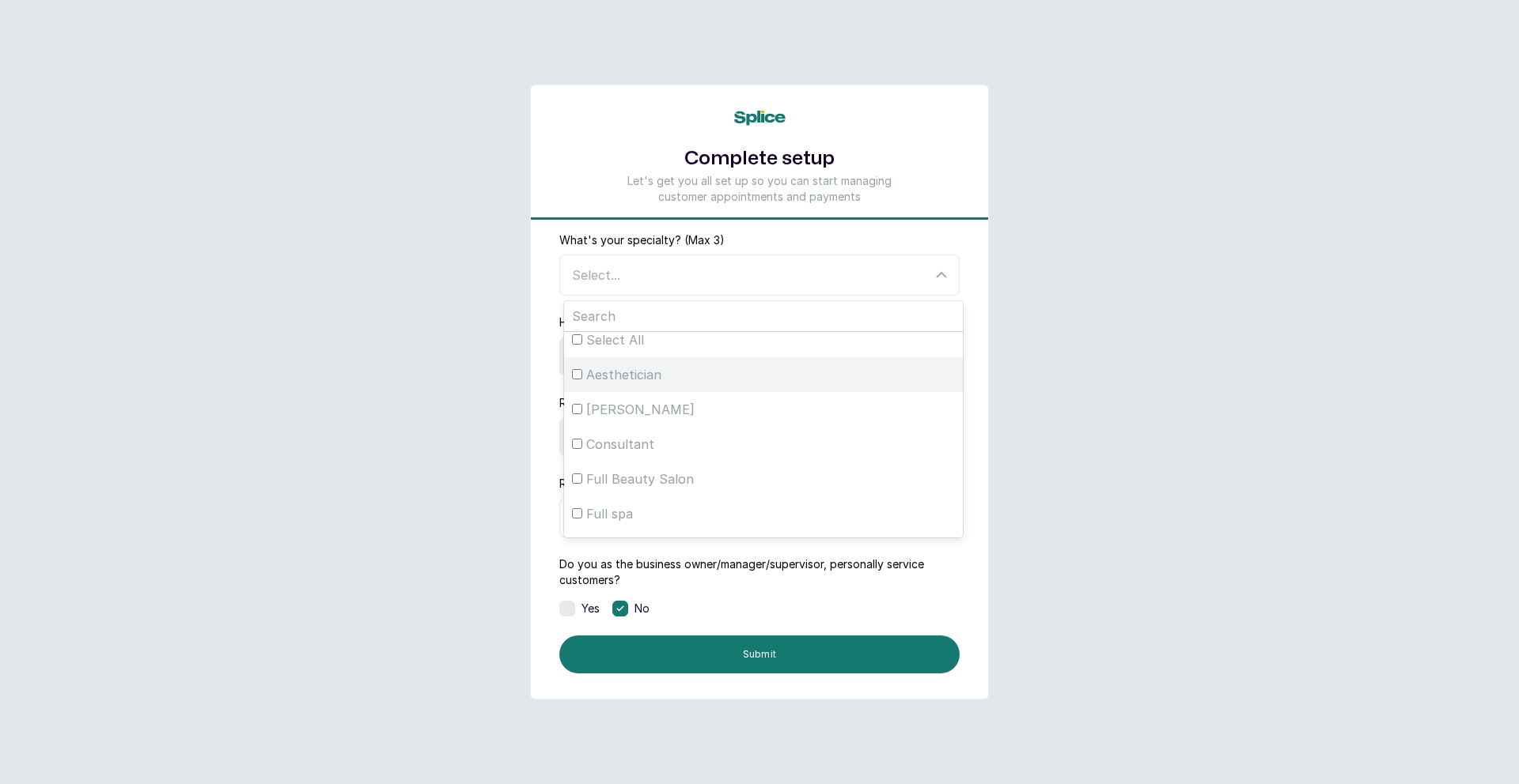
scroll to position [6, 0]
click at [580, 376] on input "Aesthetician" at bounding box center [577, 378] width 11 height 11
checkbox input "true"
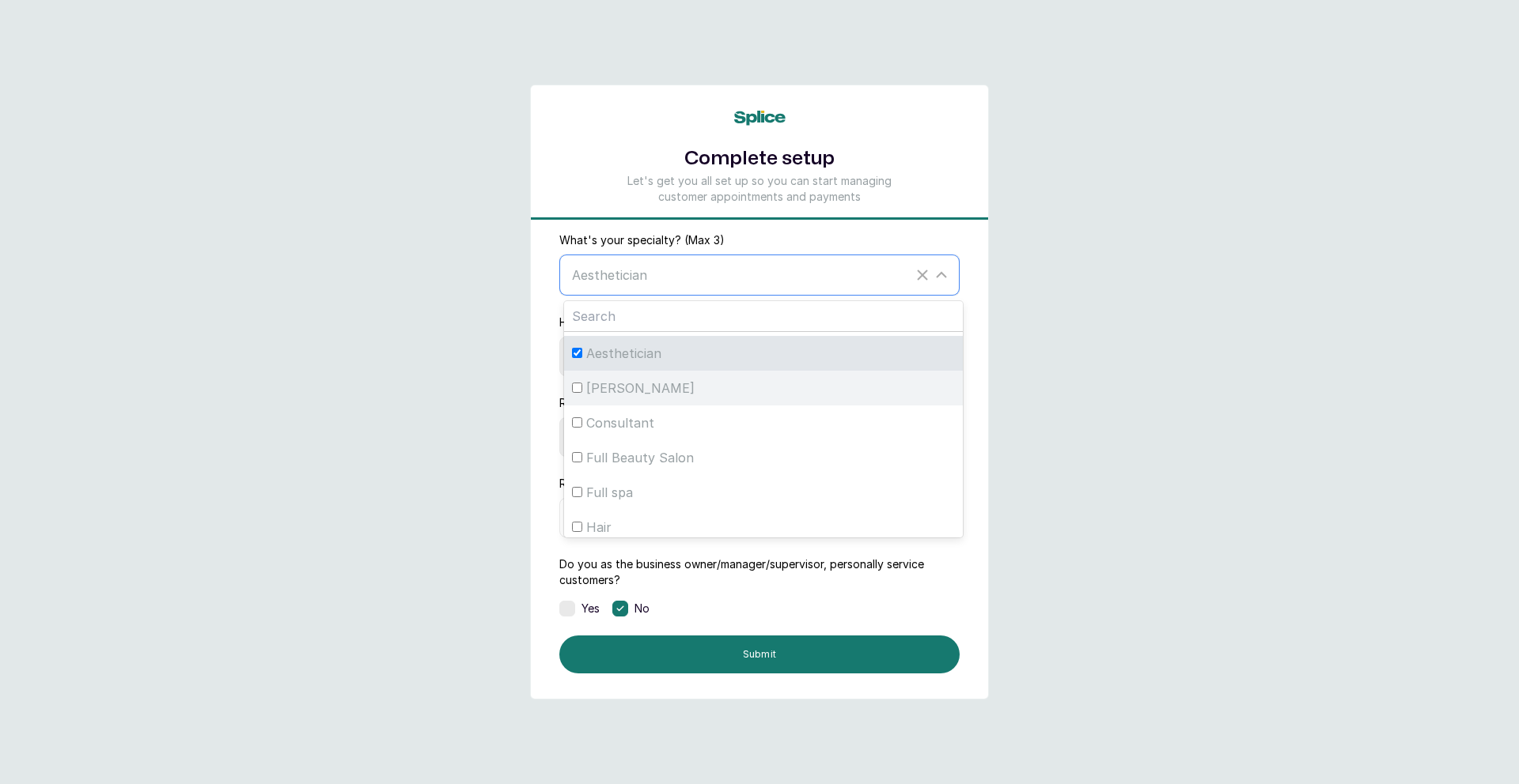
scroll to position [41, 0]
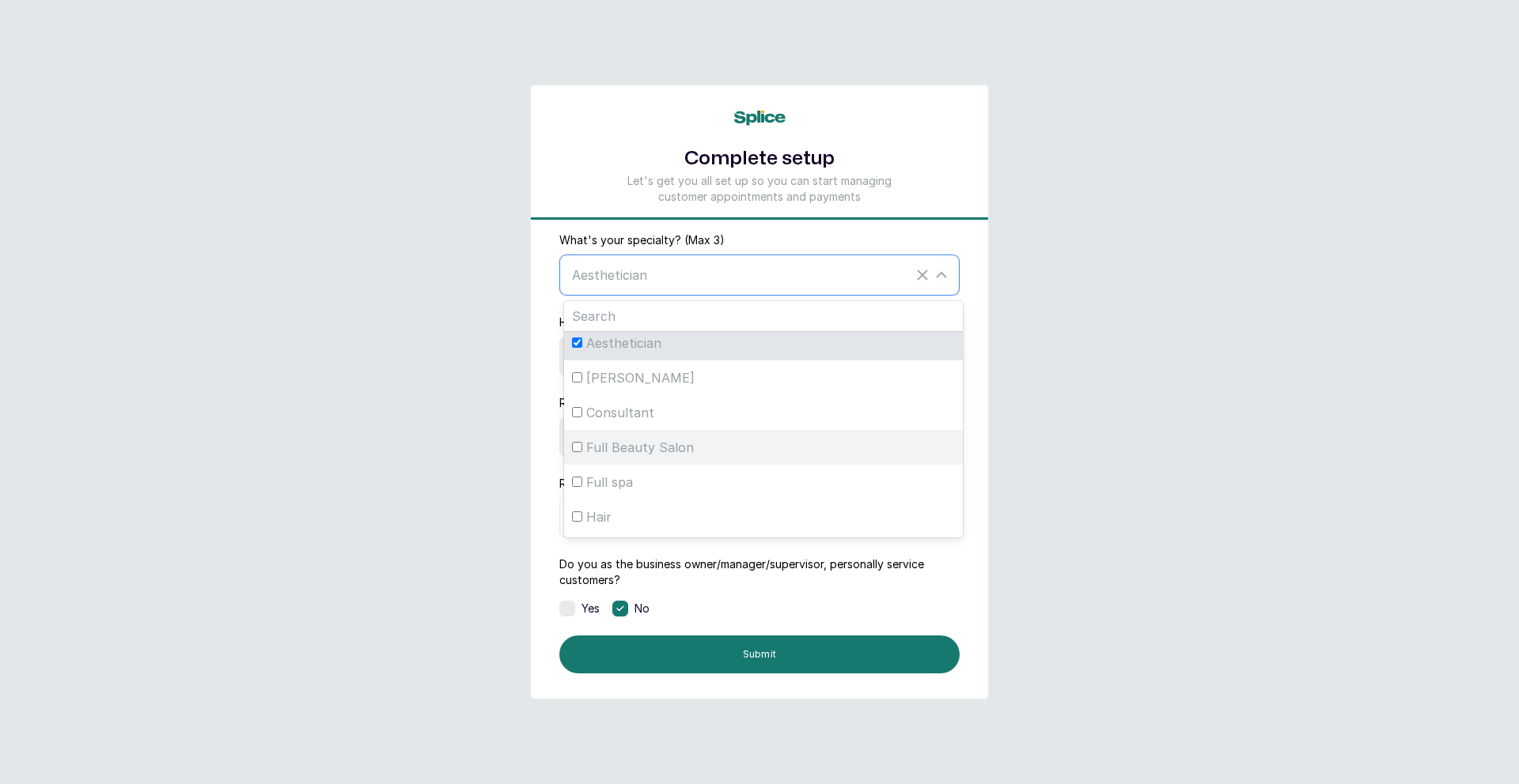
drag, startPoint x: 579, startPoint y: 451, endPoint x: 578, endPoint y: 435, distance: 16.0
click at [579, 451] on input "Full Beauty Salon" at bounding box center [577, 447] width 11 height 11
checkbox input "true"
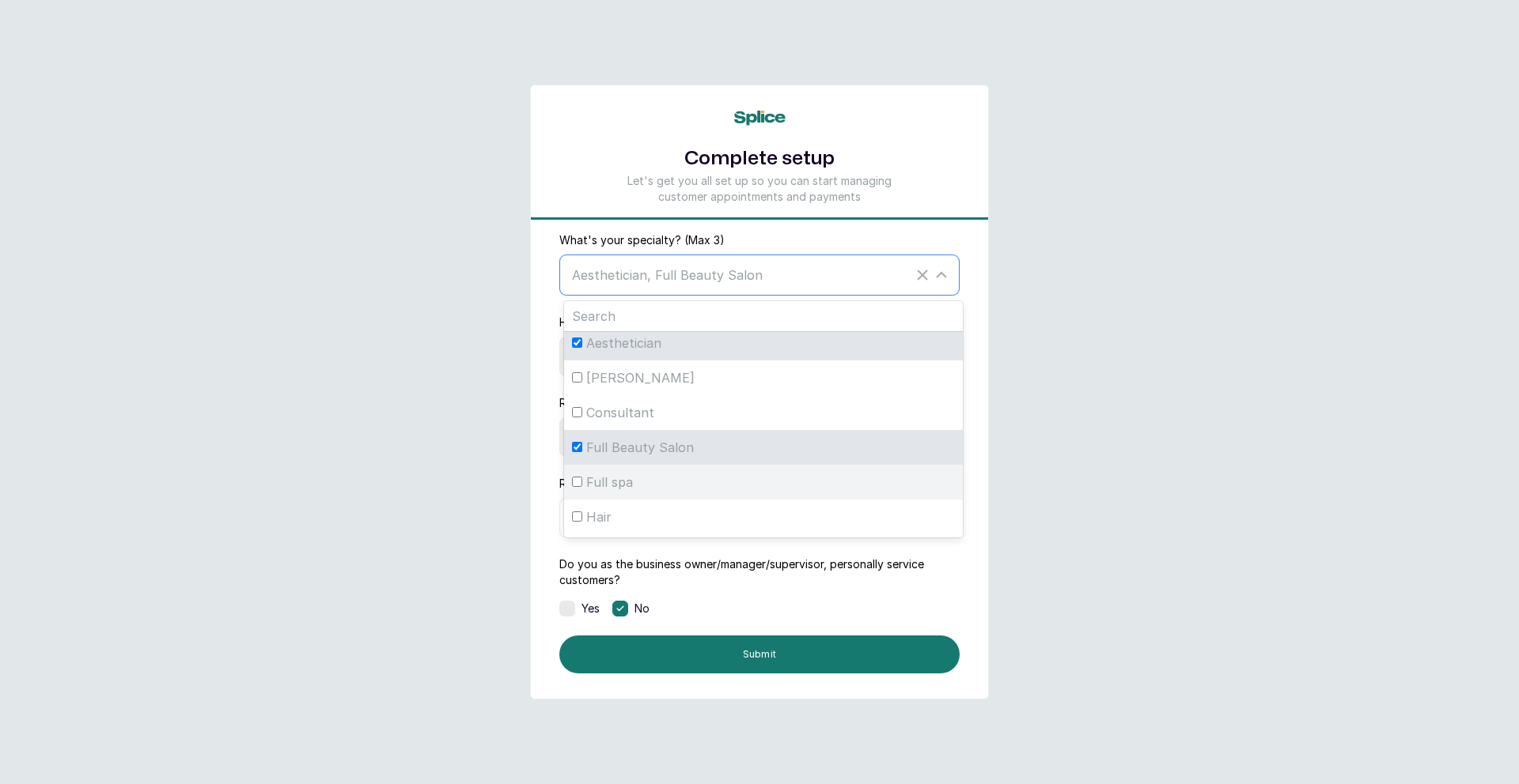
click at [579, 479] on input "Full spa" at bounding box center [577, 482] width 11 height 11
checkbox input "true"
click at [583, 445] on div "Full Beauty Salon" at bounding box center [763, 447] width 383 height 19
click at [583, 449] on div "Full Beauty Salon" at bounding box center [763, 447] width 383 height 19
click at [583, 449] on input "Full Beauty Salon" at bounding box center [577, 447] width 11 height 11
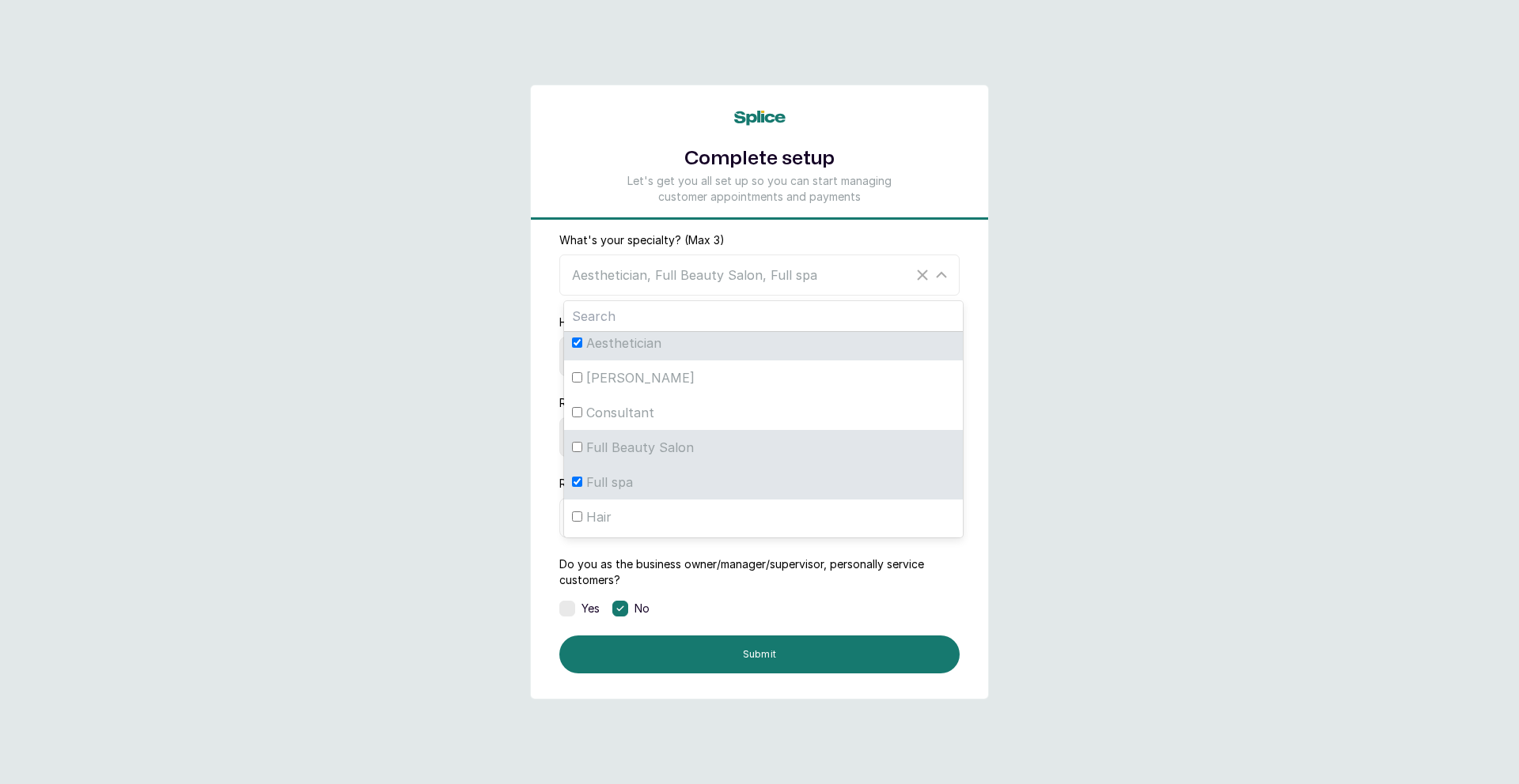
checkbox input "false"
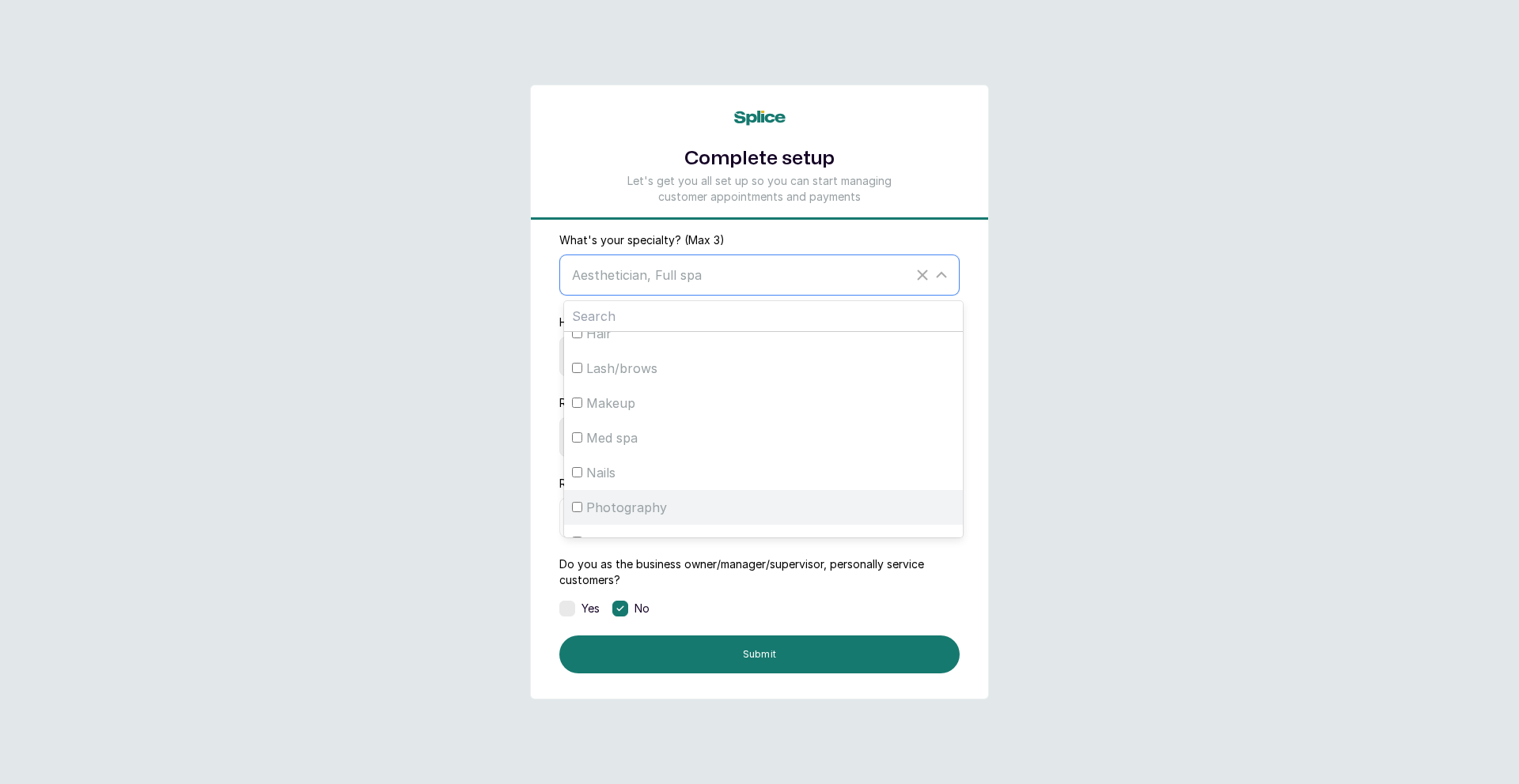
scroll to position [216, 0]
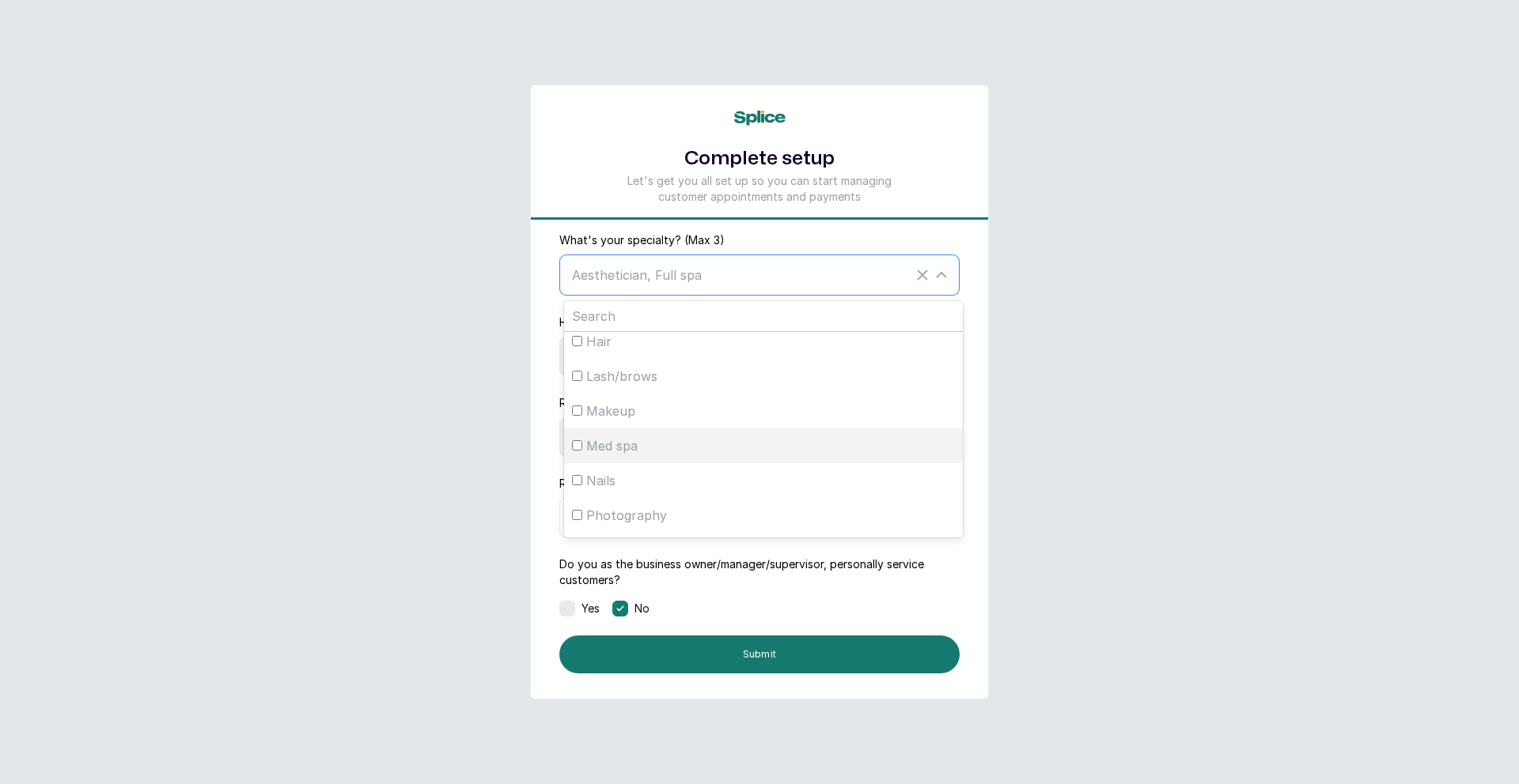
click at [581, 445] on input "Med spa" at bounding box center [577, 445] width 11 height 11
checkbox input "true"
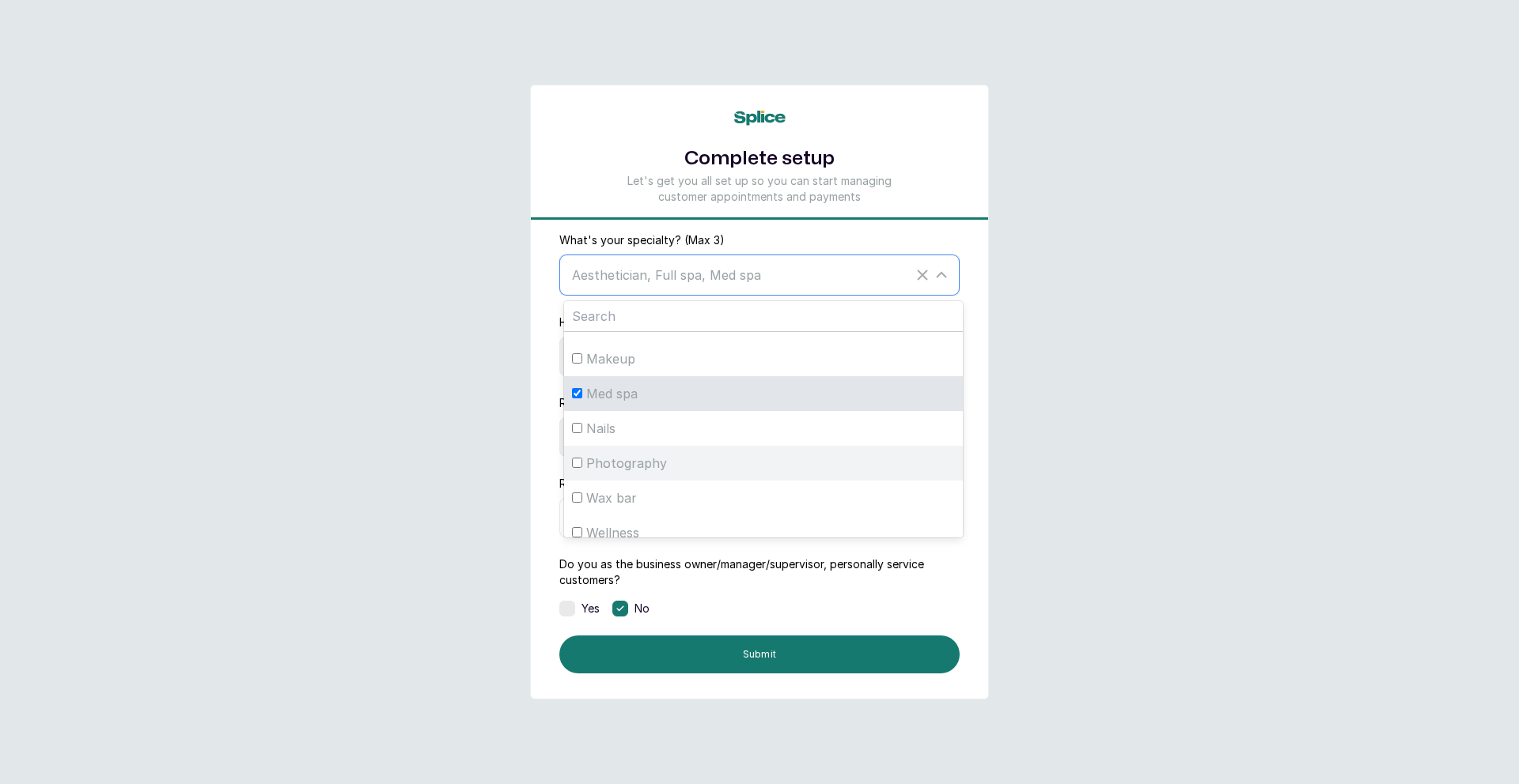
scroll to position [281, 0]
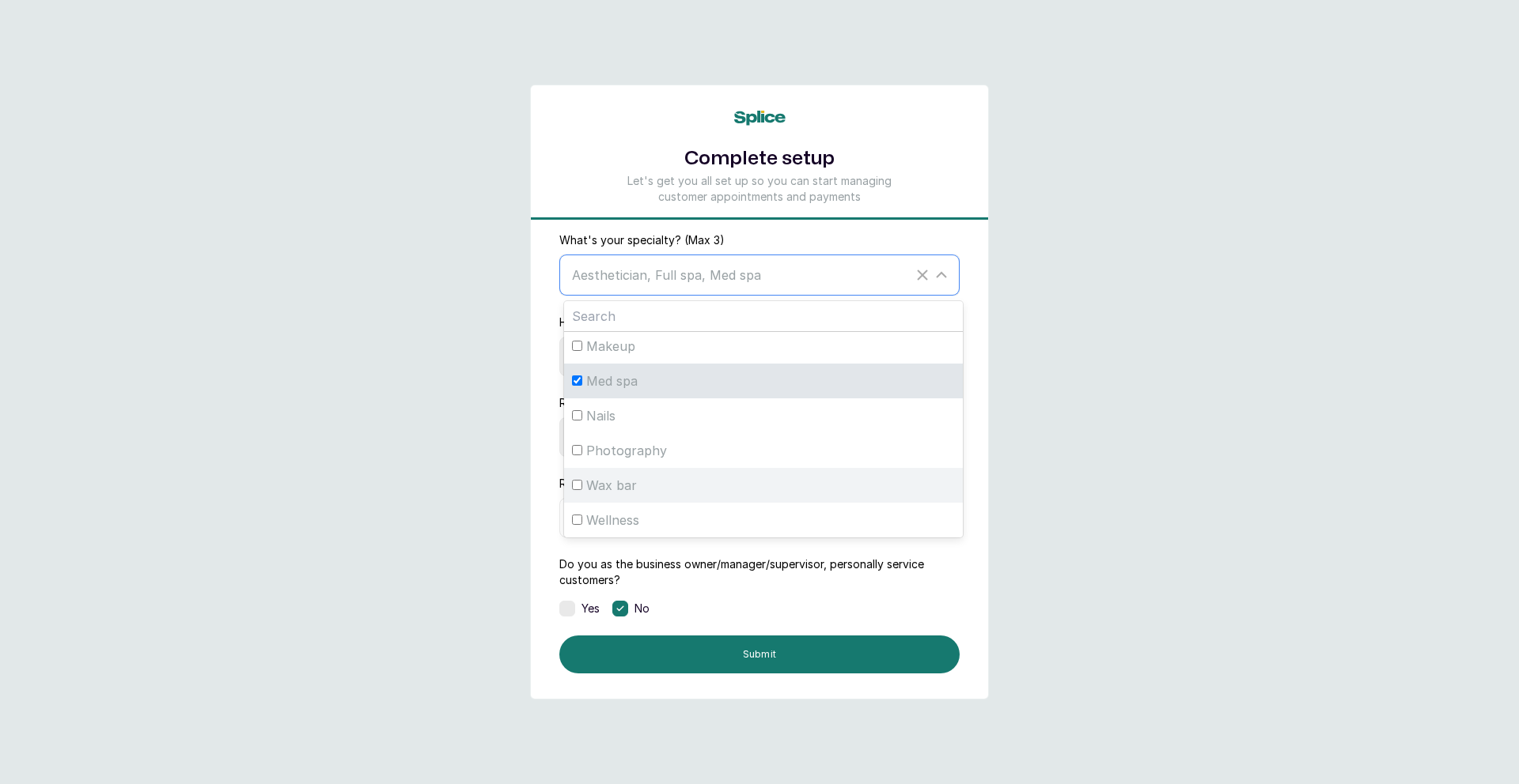
click at [580, 484] on input "Wax bar" at bounding box center [577, 485] width 11 height 11
checkbox input "true"
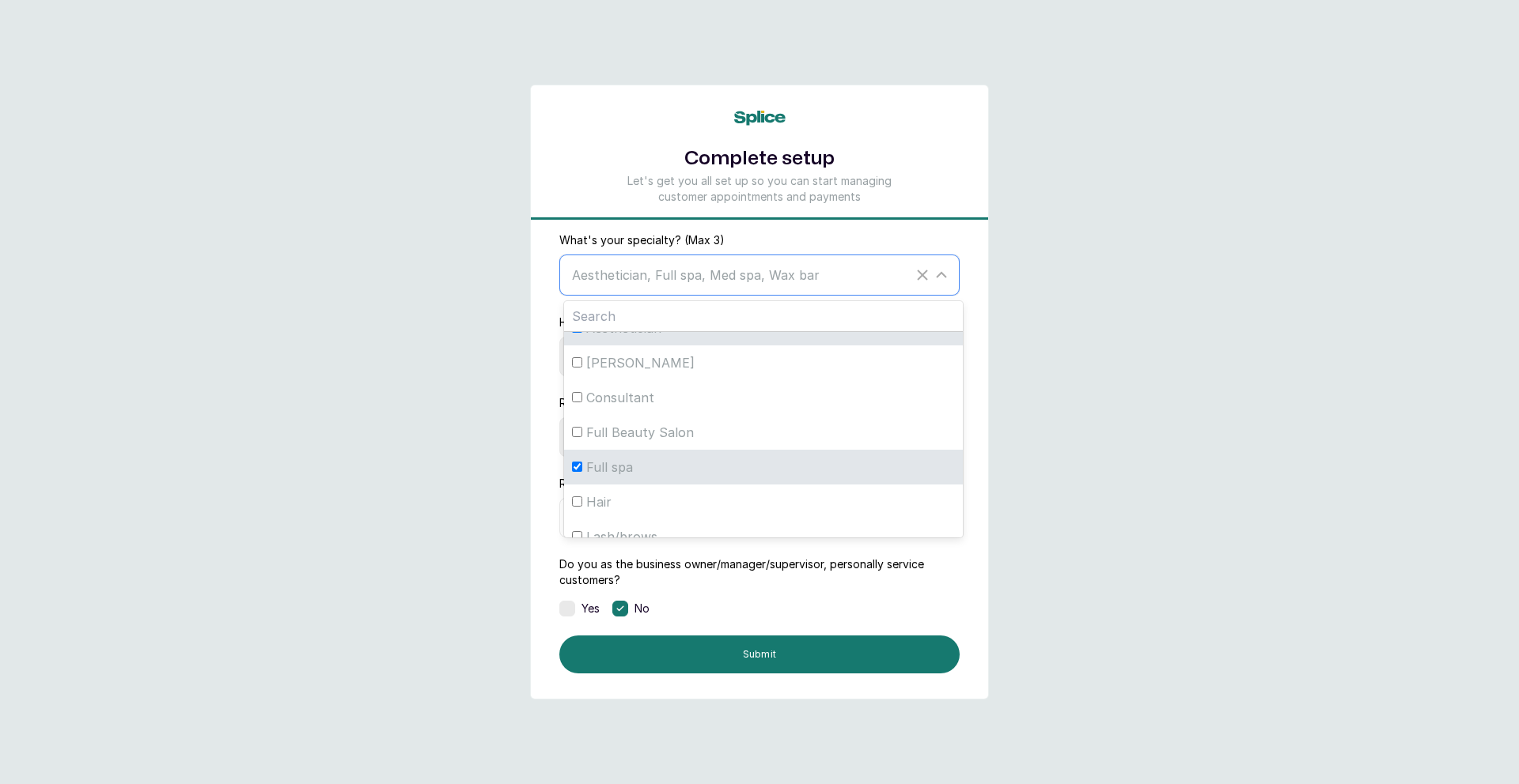
scroll to position [34, 0]
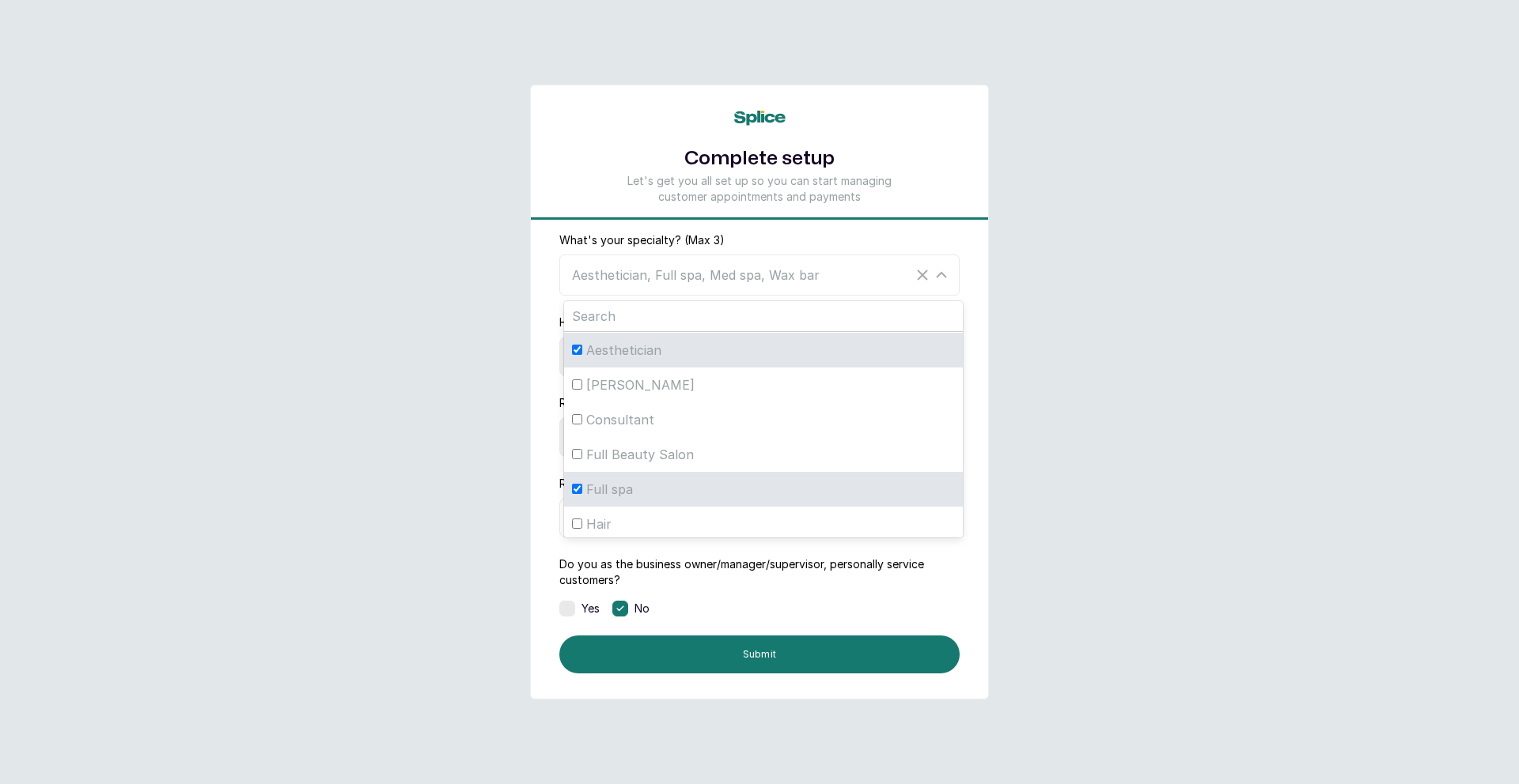
click at [788, 587] on div "Do you as the business owner/manager/supervisor, personally service customers? …" at bounding box center [759, 587] width 400 height 60
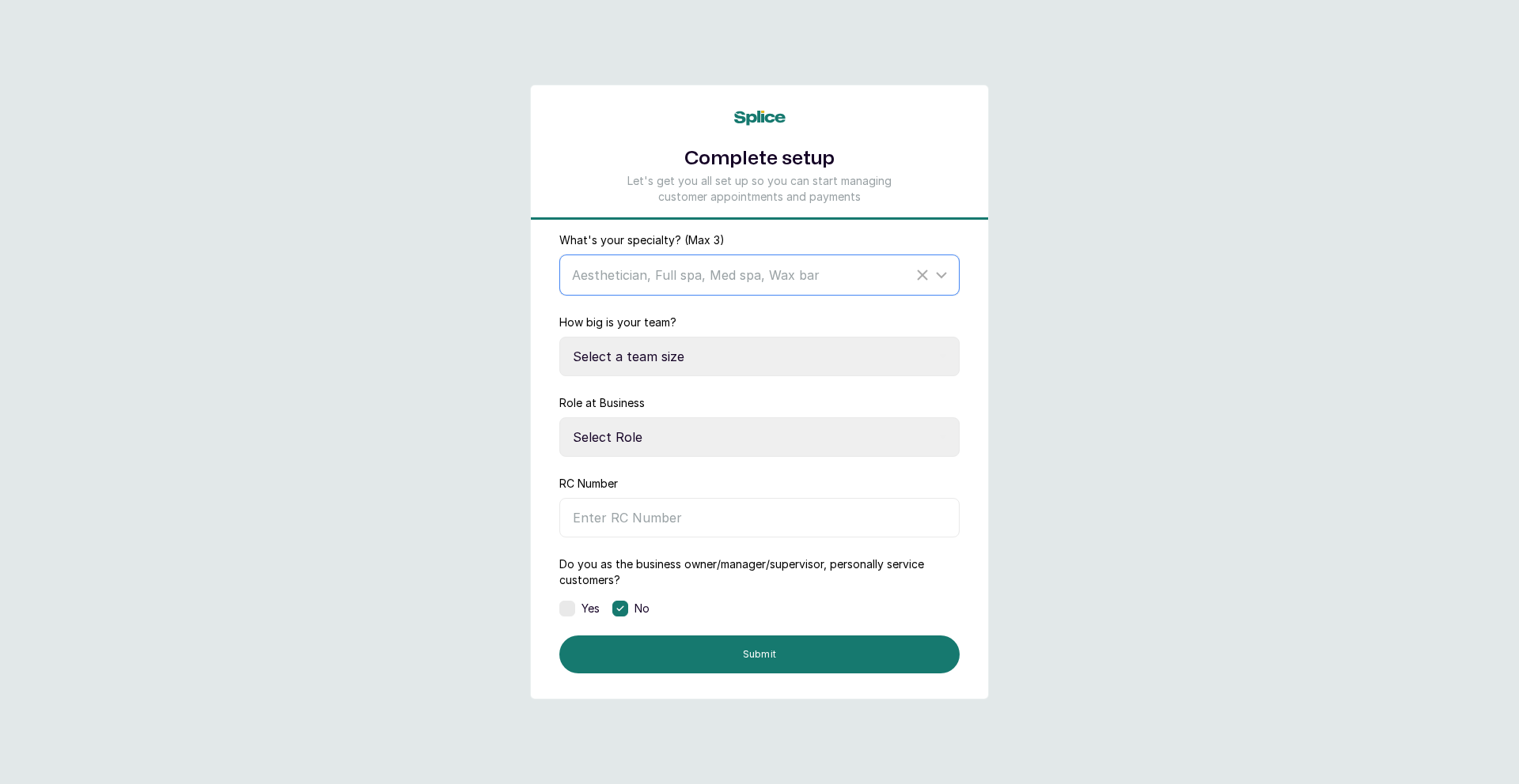
click at [732, 267] on span "Aesthetician, Full spa, Med spa, Wax bar" at bounding box center [696, 275] width 247 height 16
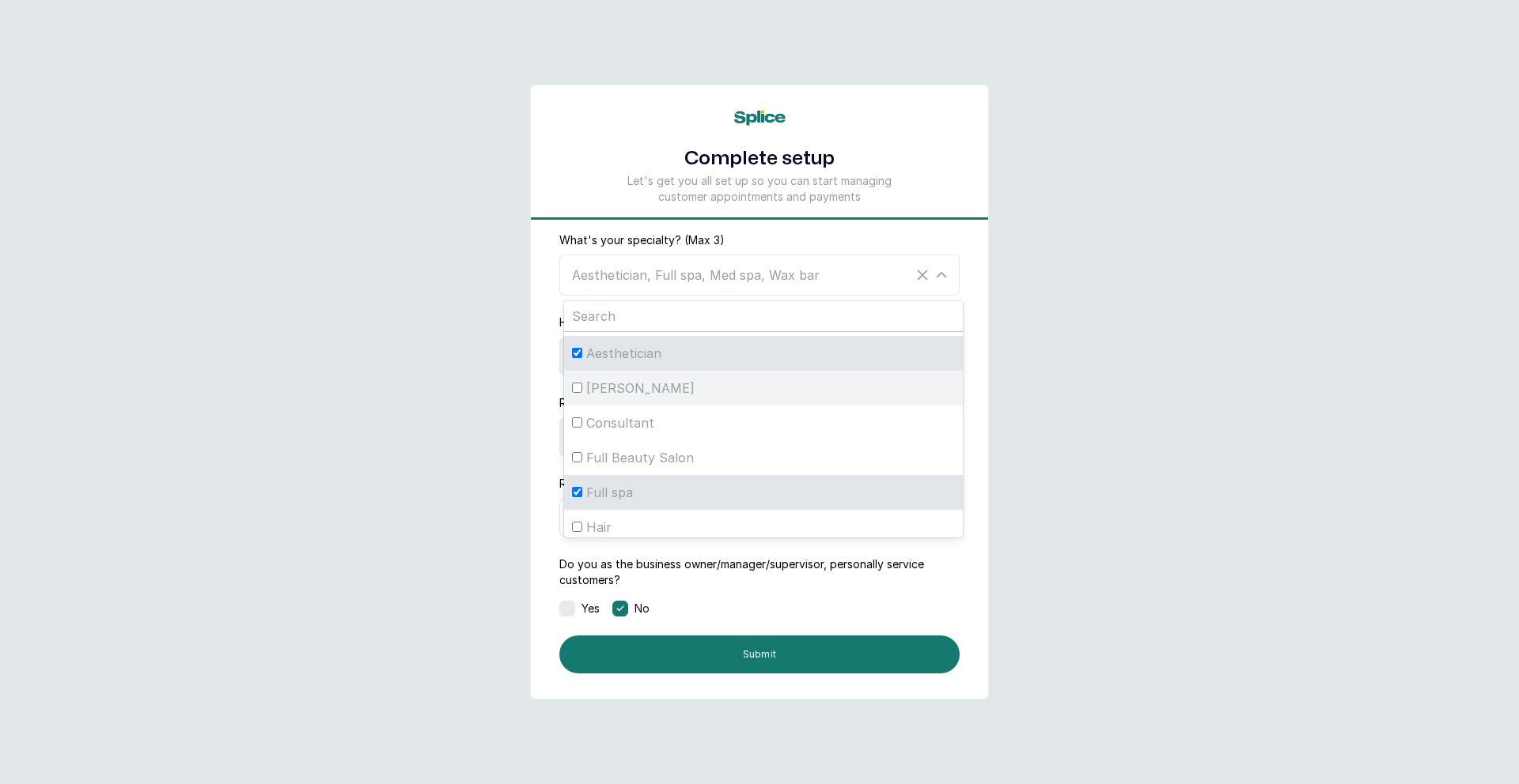
scroll to position [0, 0]
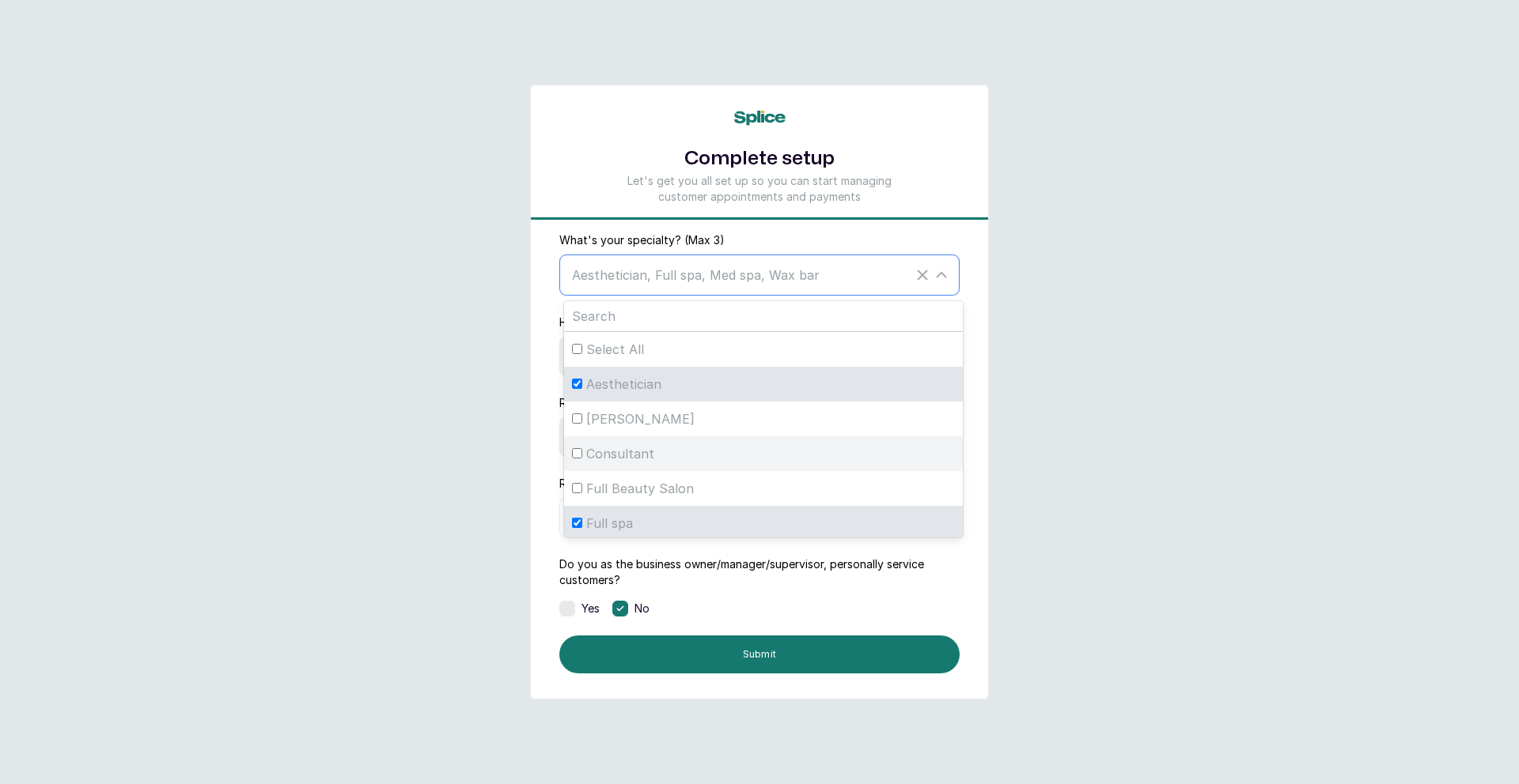
drag, startPoint x: 576, startPoint y: 449, endPoint x: 666, endPoint y: 435, distance: 91.1
click at [576, 449] on input "Consultant" at bounding box center [577, 453] width 11 height 11
checkbox input "true"
click at [708, 603] on div "Yes No" at bounding box center [759, 609] width 400 height 16
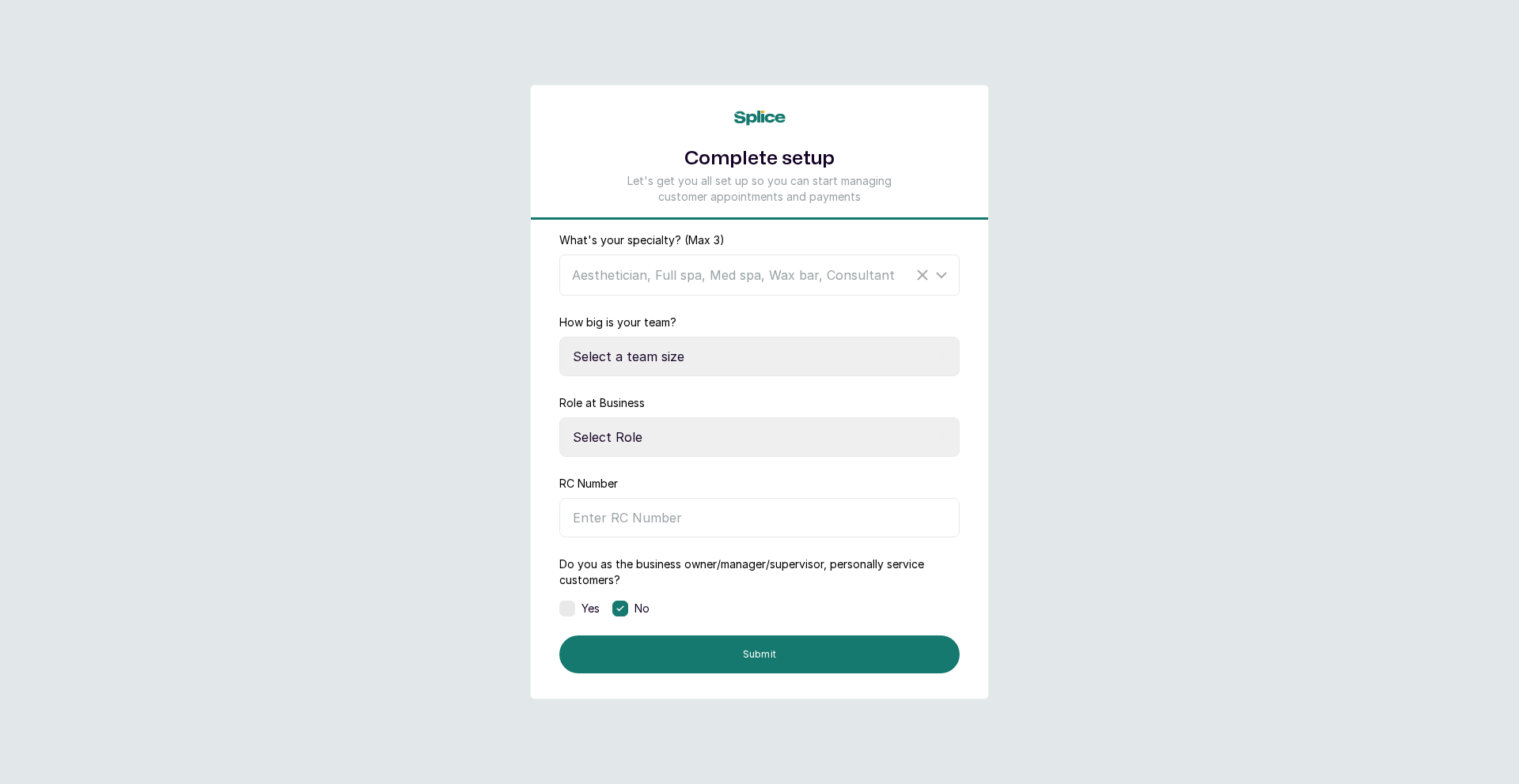
click at [630, 360] on select "Select a team size Just me 2-5 6-10 10+" at bounding box center [759, 356] width 400 height 40
select select "six_to_ten"
click at [559, 337] on select "Select a team size Just me 2-5 6-10 10+" at bounding box center [759, 356] width 400 height 40
click at [622, 438] on select "Select Role Owner Manager" at bounding box center [759, 437] width 400 height 40
select select "manager"
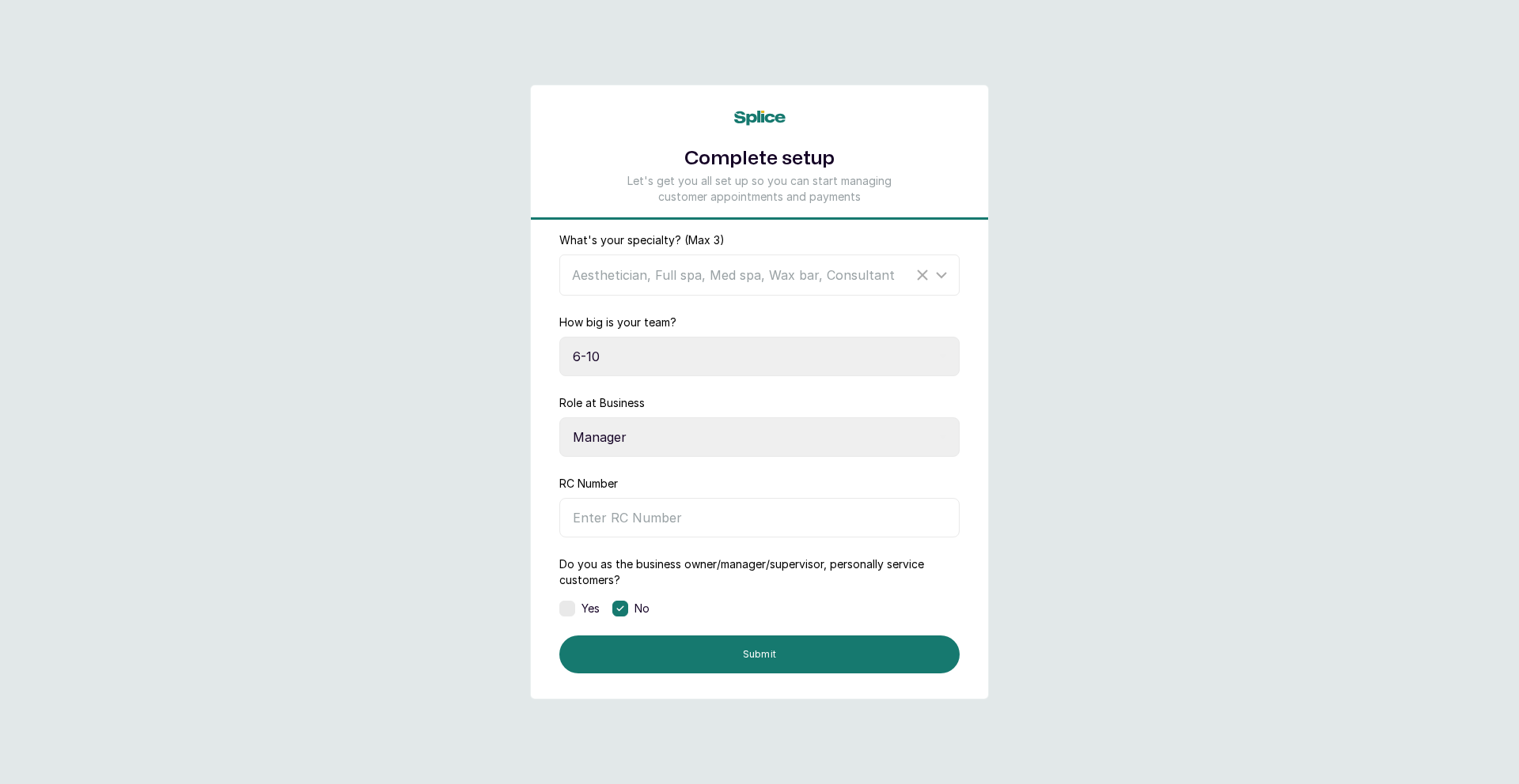
click at [559, 418] on select "Select Role Owner Manager" at bounding box center [759, 437] width 400 height 40
drag, startPoint x: 606, startPoint y: 514, endPoint x: 680, endPoint y: 498, distance: 75.7
click at [607, 514] on input "RC Number" at bounding box center [759, 517] width 400 height 40
click at [615, 521] on input "RC Number" at bounding box center [759, 517] width 400 height 40
click at [616, 519] on input "RC Number" at bounding box center [759, 517] width 400 height 40
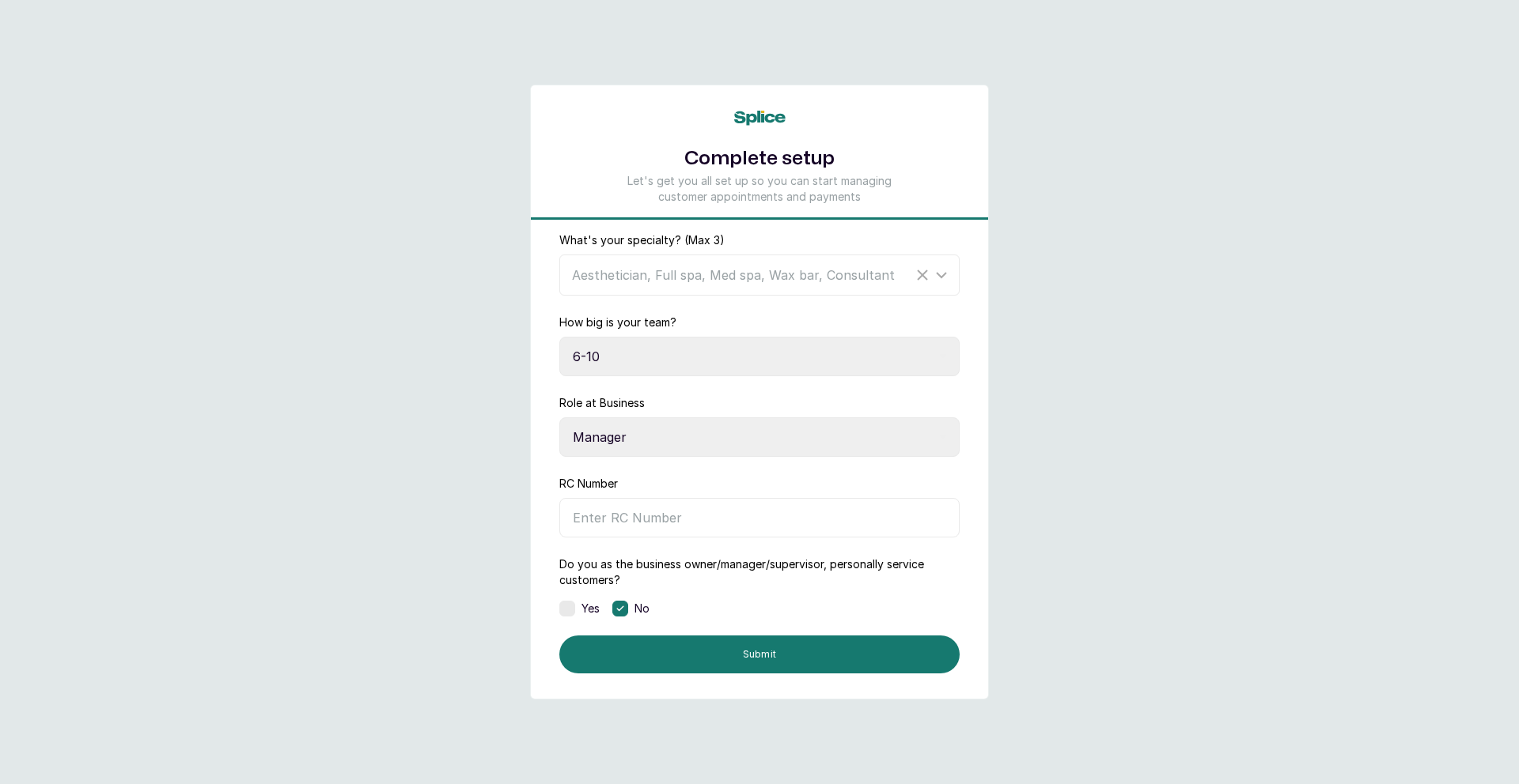
click at [728, 510] on input "RC Number" at bounding box center [759, 517] width 400 height 40
type input "CRBN1189446"
click at [920, 280] on icon "Clear Selected" at bounding box center [922, 275] width 19 height 19
click at [696, 273] on div "Select..." at bounding box center [751, 275] width 360 height 19
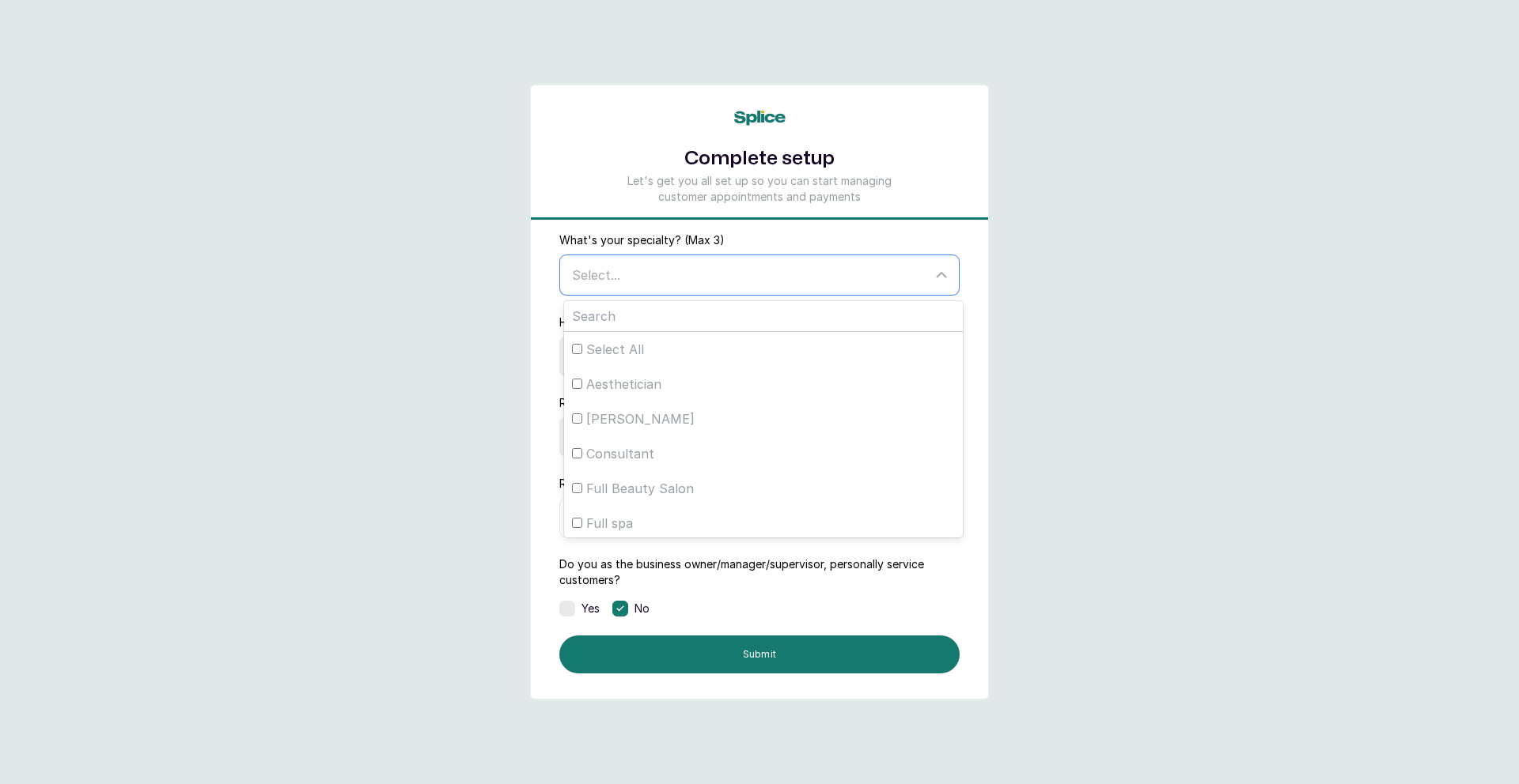
drag, startPoint x: 583, startPoint y: 382, endPoint x: 554, endPoint y: 448, distance: 72.1
click at [573, 389] on div "Aesthetician" at bounding box center [763, 384] width 383 height 19
click at [573, 389] on input "Aesthetician" at bounding box center [577, 384] width 11 height 11
checkbox input "true"
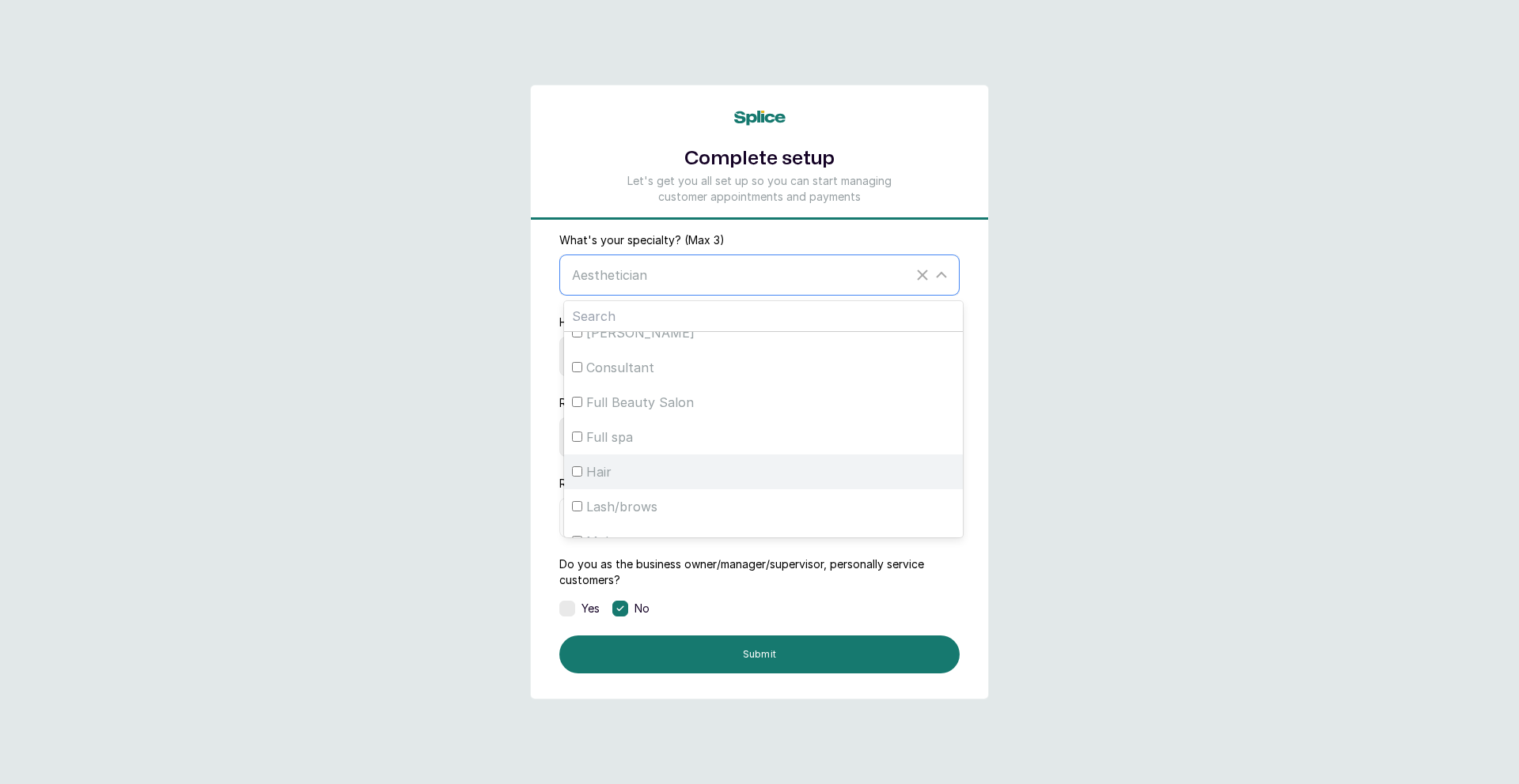
scroll to position [102, 0]
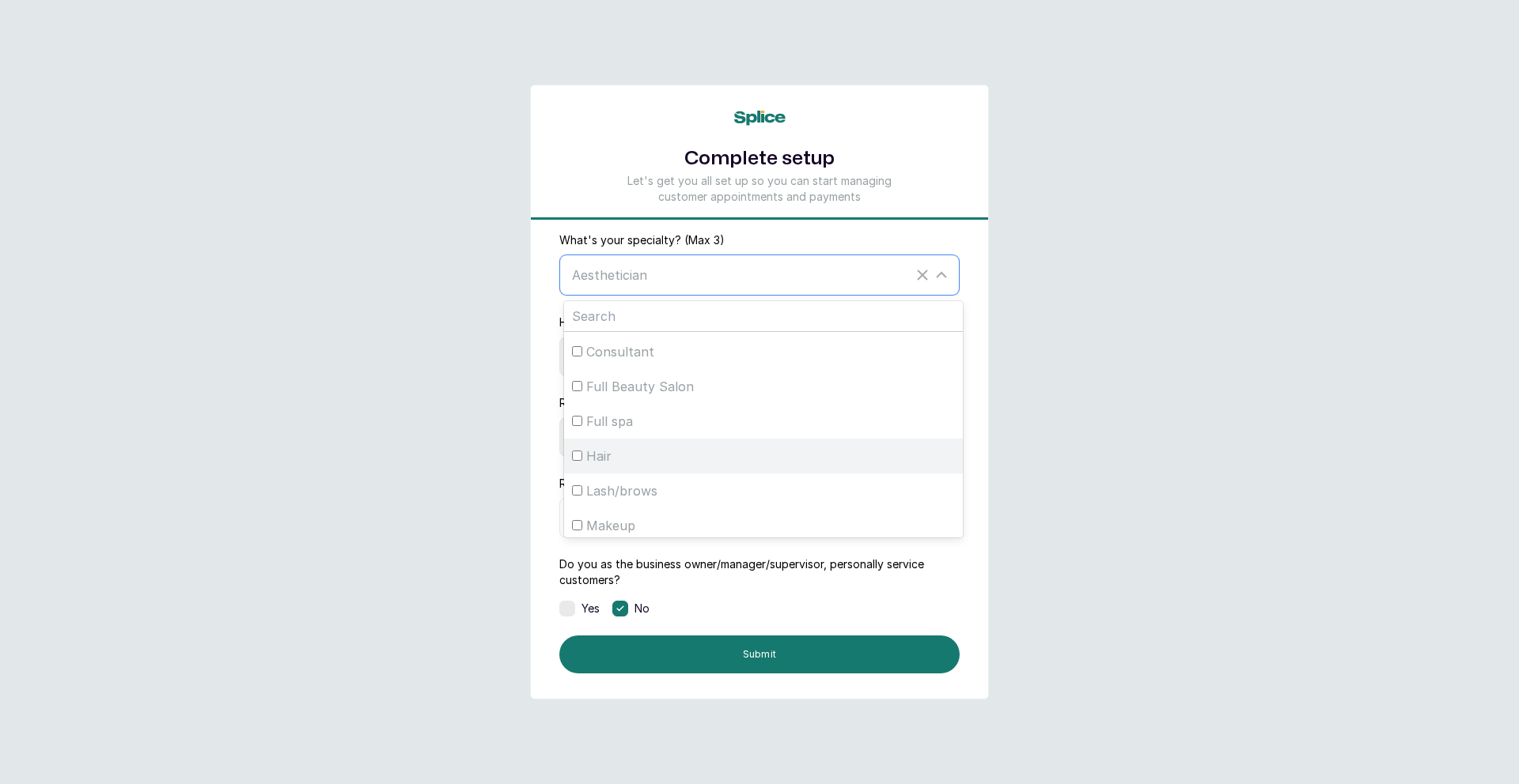
drag, startPoint x: 581, startPoint y: 423, endPoint x: 587, endPoint y: 466, distance: 43.4
click at [580, 423] on input "Full spa" at bounding box center [577, 421] width 11 height 11
checkbox input "true"
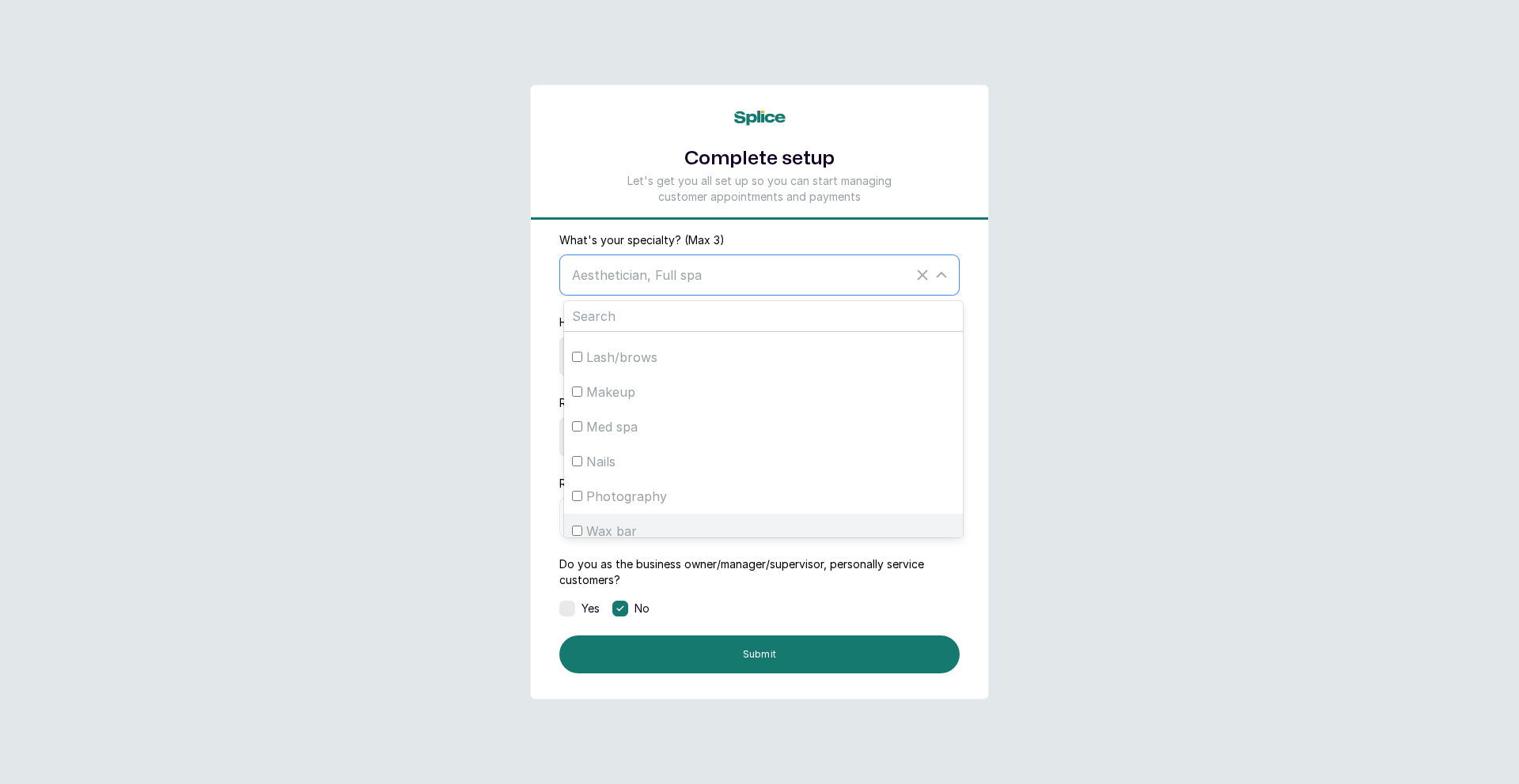
scroll to position [281, 0]
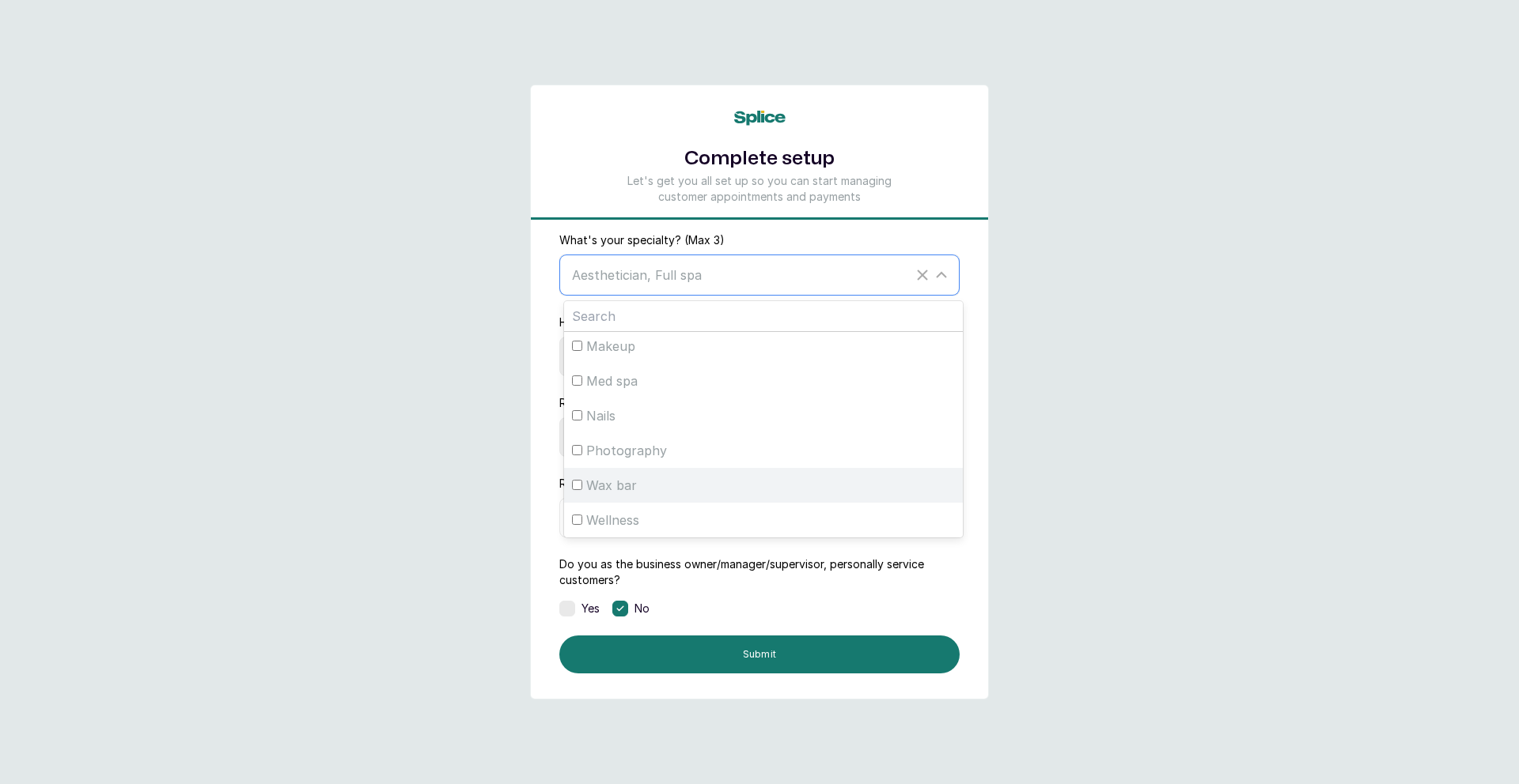
click at [573, 483] on input "Wax bar" at bounding box center [577, 485] width 11 height 11
checkbox input "true"
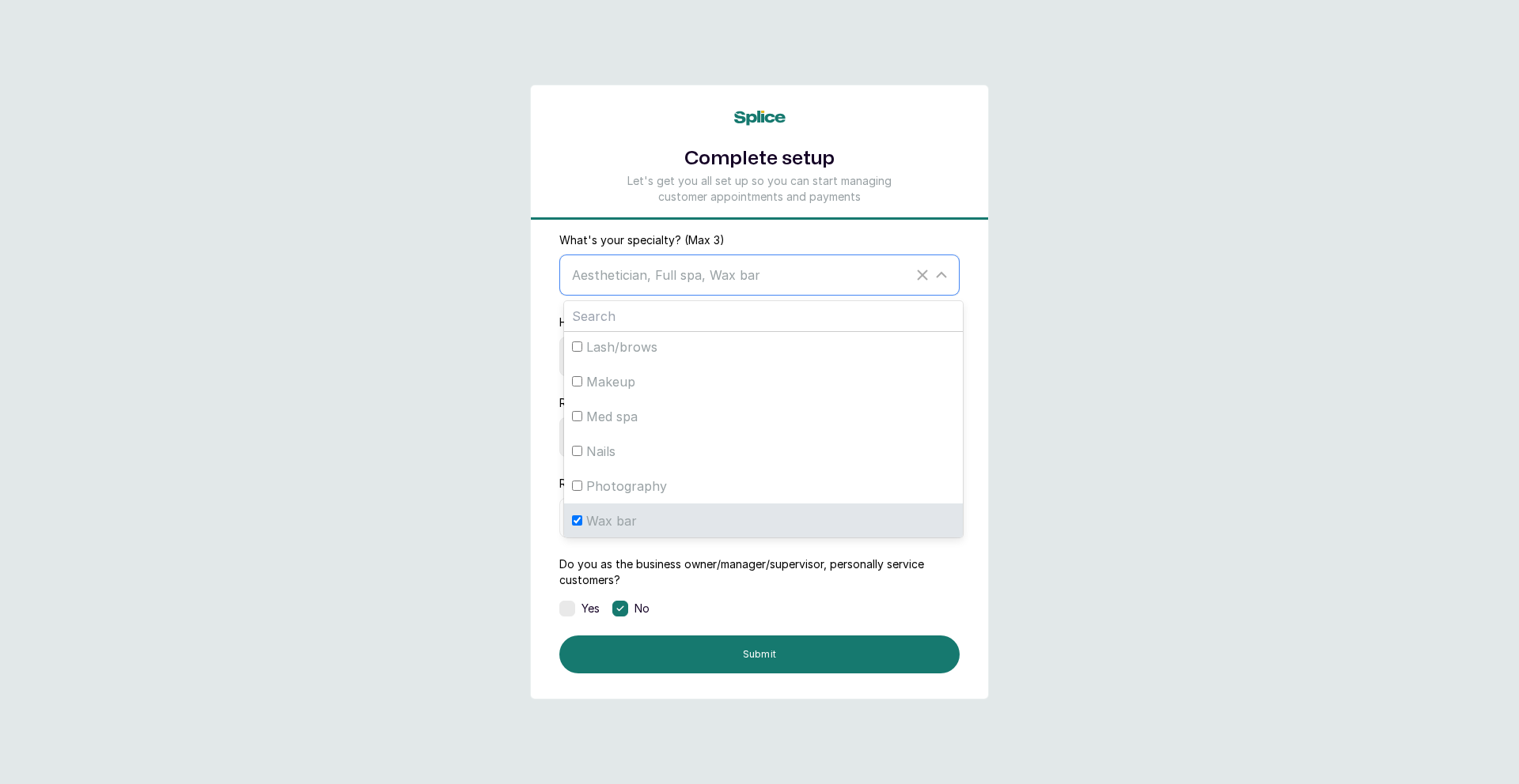
scroll to position [247, 0]
click at [683, 609] on div "Yes No" at bounding box center [759, 609] width 400 height 16
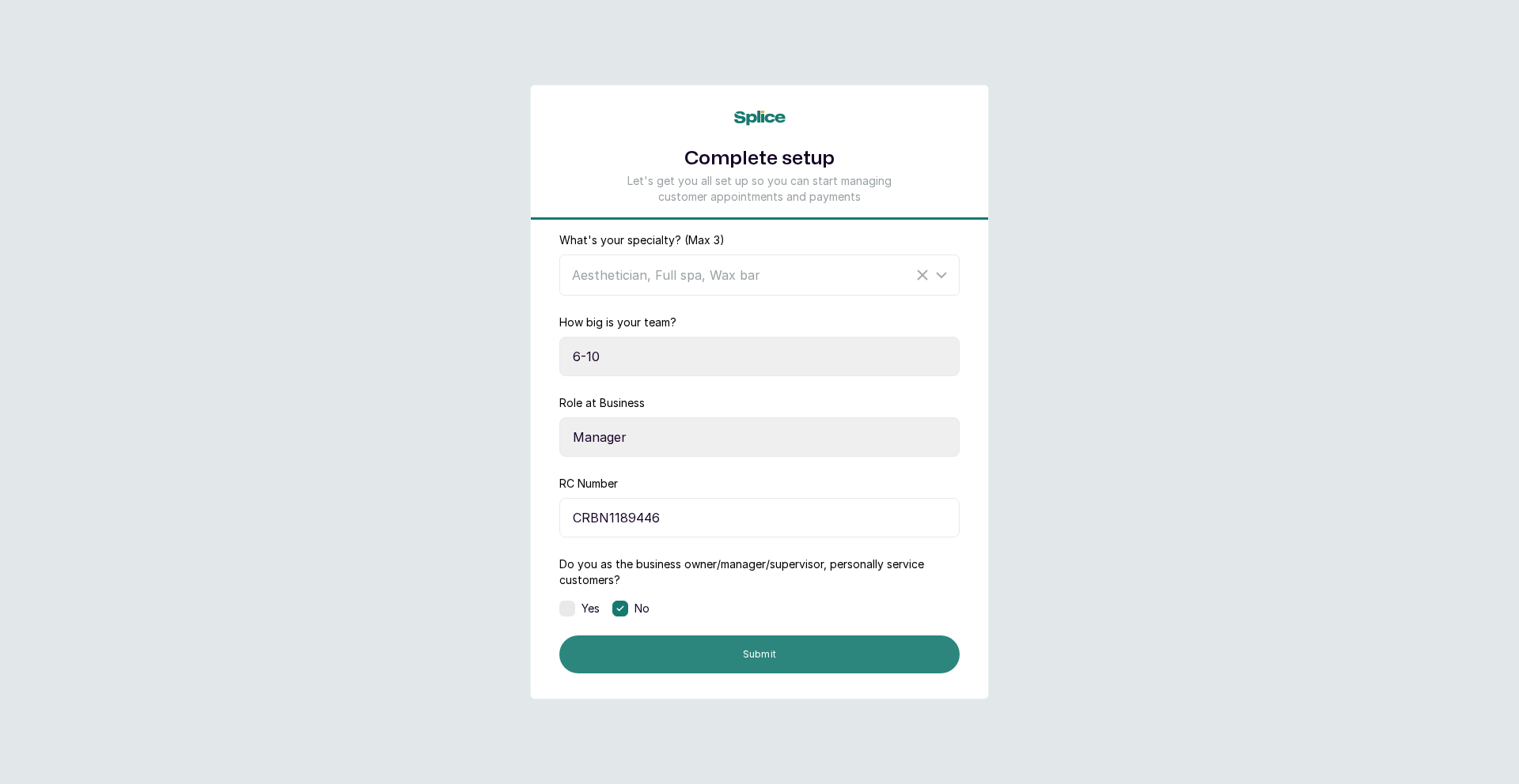
click at [683, 662] on button "Submit" at bounding box center [759, 654] width 400 height 38
